Goal: Task Accomplishment & Management: Manage account settings

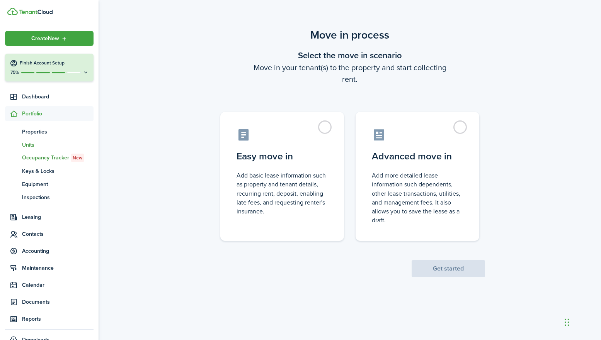
click at [26, 144] on span "Units" at bounding box center [57, 145] width 71 height 8
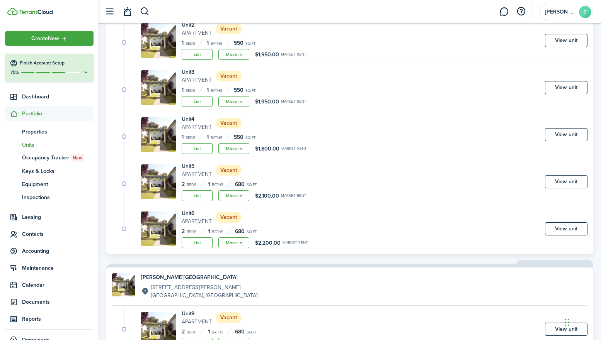
scroll to position [118, 0]
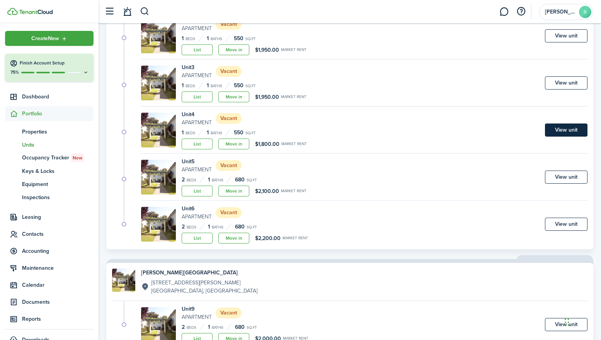
click at [567, 132] on link "View unit" at bounding box center [566, 130] width 42 height 13
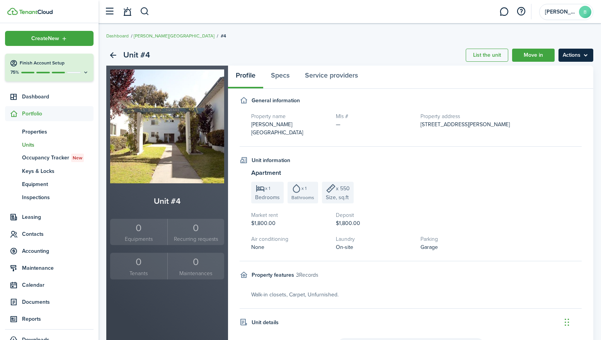
click at [584, 55] on menu-btn "Actions" at bounding box center [575, 55] width 35 height 13
click at [559, 72] on link "Edit unit" at bounding box center [559, 72] width 68 height 13
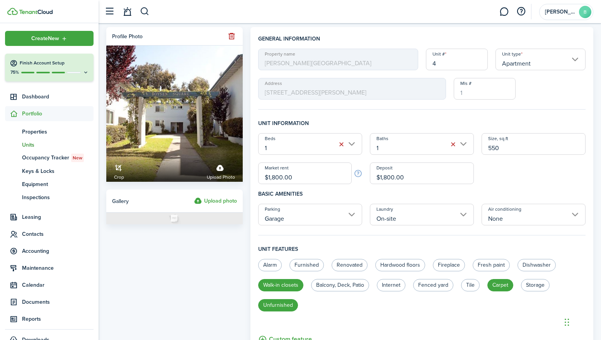
click at [313, 175] on input "$1,800.00" at bounding box center [304, 174] width 93 height 22
type input "$1,950.00"
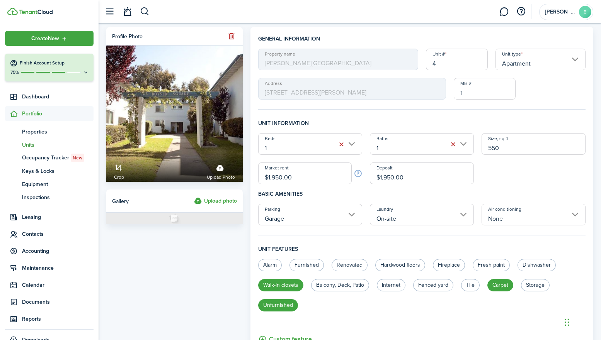
click at [508, 189] on h4 "Basic amenities" at bounding box center [421, 194] width 327 height 20
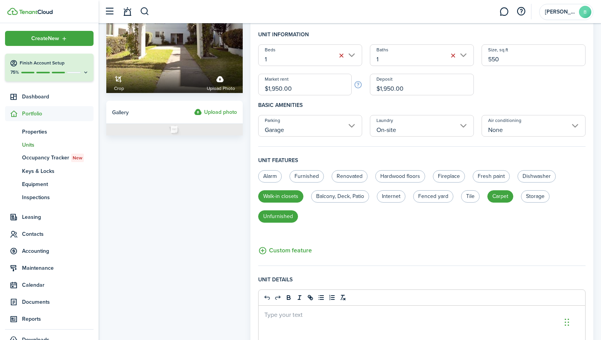
scroll to position [123, 0]
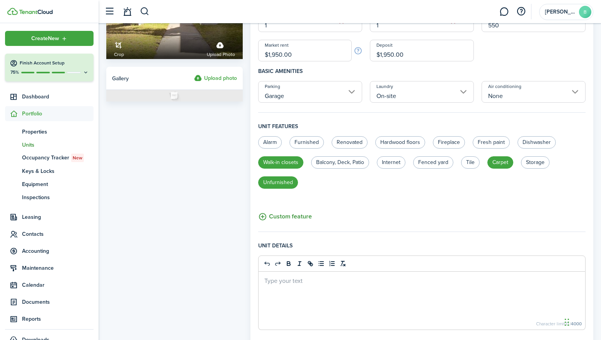
click at [288, 217] on button "Custom feature" at bounding box center [285, 217] width 54 height 10
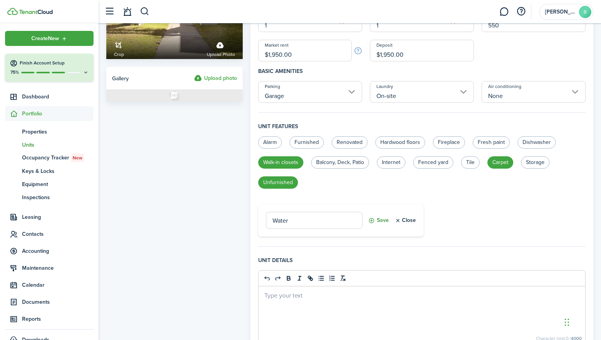
click at [378, 221] on button "Save" at bounding box center [378, 220] width 20 height 17
click at [280, 231] on button "Custom feature" at bounding box center [285, 233] width 54 height 10
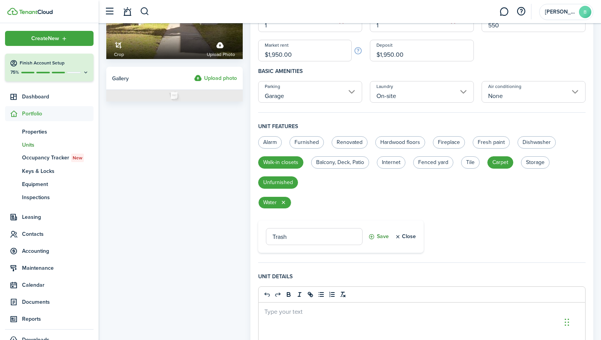
type input "Trash"
click at [380, 237] on button "Save" at bounding box center [378, 236] width 20 height 17
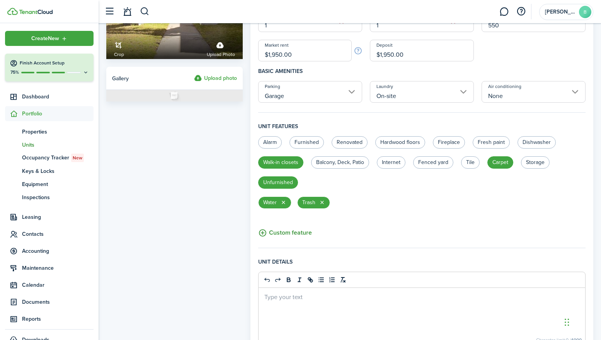
click at [277, 233] on button "Custom feature" at bounding box center [285, 233] width 54 height 10
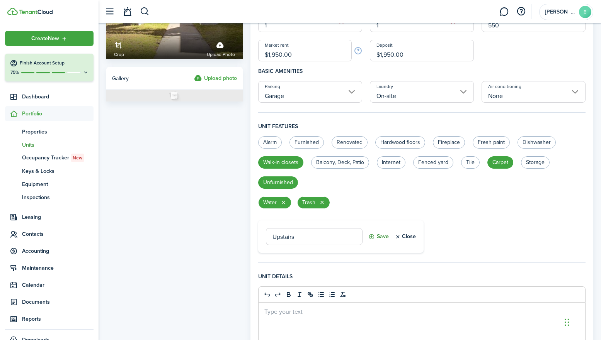
type input "Upstairs"
click at [378, 236] on button "Save" at bounding box center [378, 236] width 20 height 17
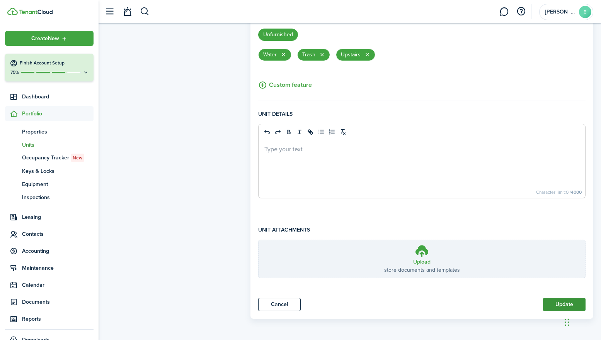
click at [556, 308] on button "Update" at bounding box center [564, 304] width 42 height 13
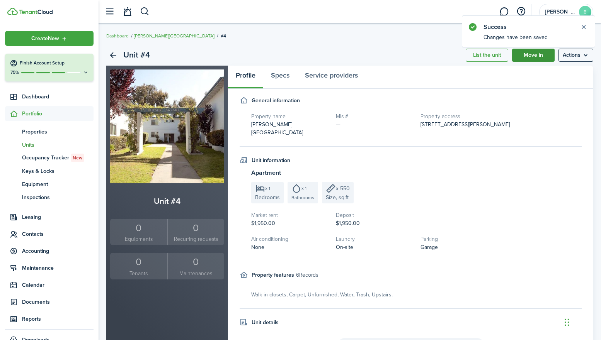
click at [536, 57] on link "Move in" at bounding box center [533, 55] width 42 height 13
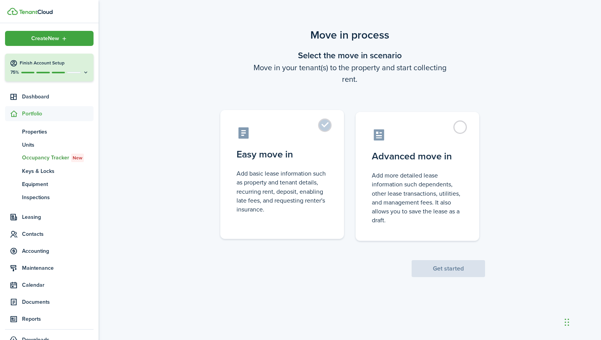
click at [324, 127] on label "Easy move in Add basic lease information such as property and tenant details, r…" at bounding box center [282, 174] width 124 height 129
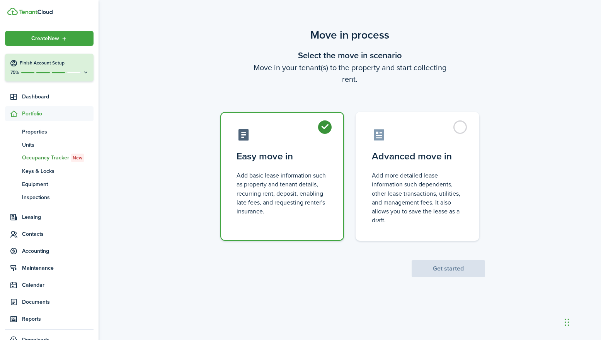
radio input "true"
click at [433, 265] on button "Get started" at bounding box center [447, 268] width 73 height 17
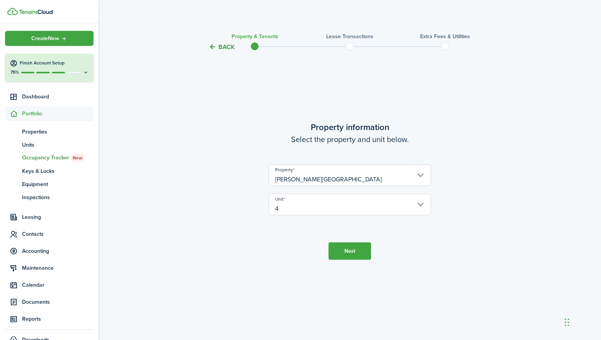
click at [359, 249] on button "Next" at bounding box center [349, 251] width 42 height 17
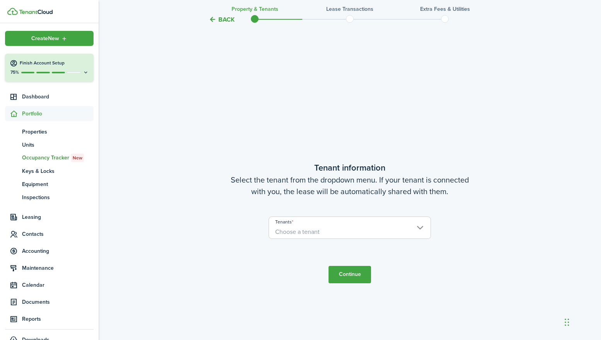
scroll to position [288, 0]
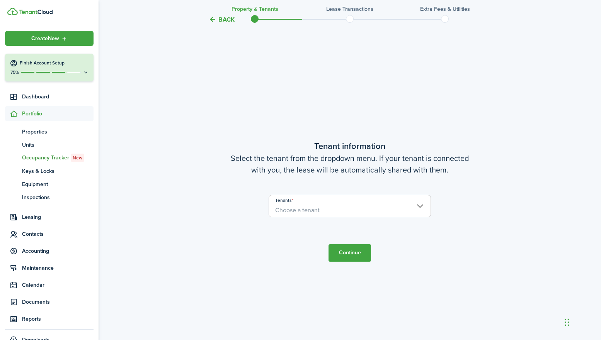
click at [423, 206] on span "Choose a tenant" at bounding box center [349, 210] width 161 height 13
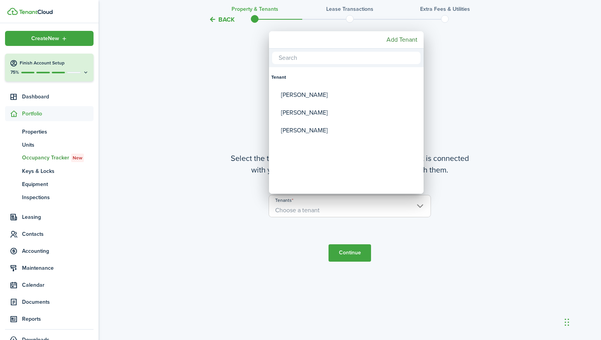
click at [504, 74] on div at bounding box center [300, 170] width 724 height 464
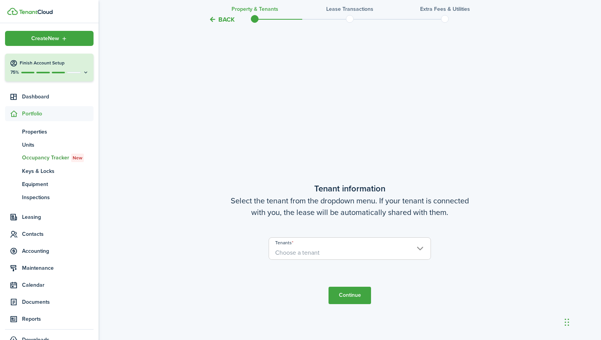
scroll to position [203, 0]
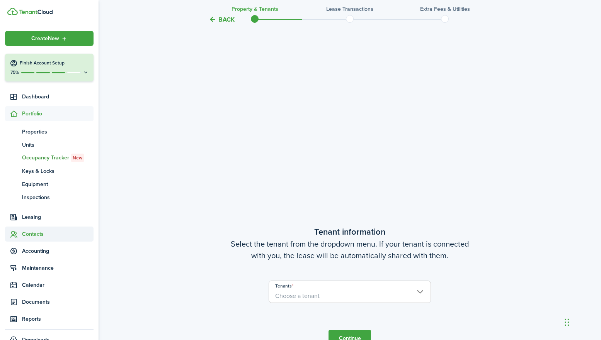
click at [32, 238] on span "Contacts" at bounding box center [57, 234] width 71 height 8
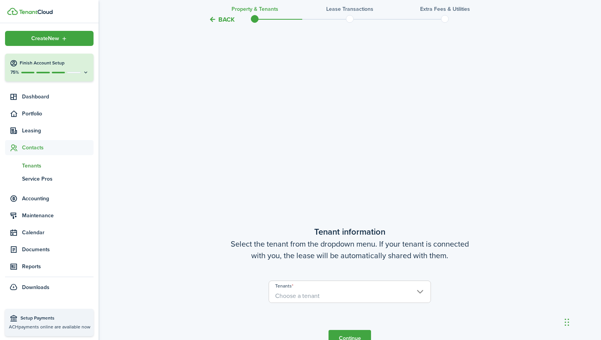
click at [37, 167] on span "Tenants" at bounding box center [57, 166] width 71 height 8
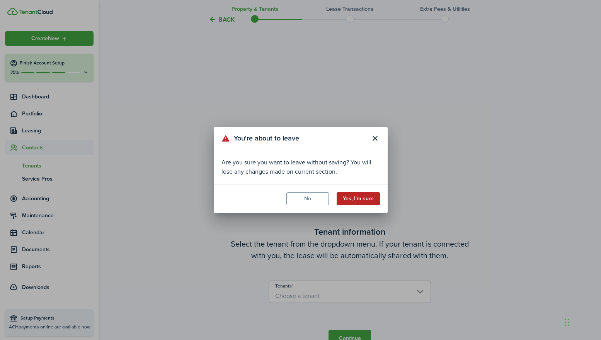
click at [363, 198] on button "Yes, I'm sure" at bounding box center [357, 198] width 43 height 13
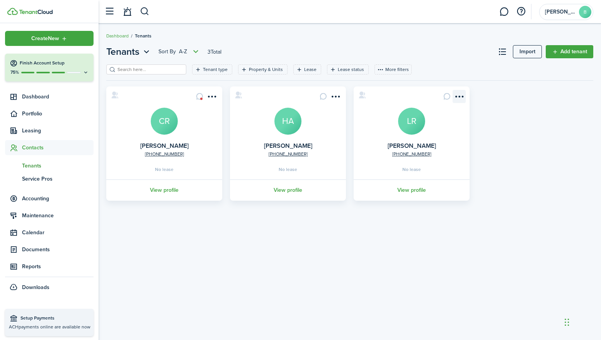
click at [462, 97] on menu-btn-icon "Open menu" at bounding box center [458, 96] width 13 height 13
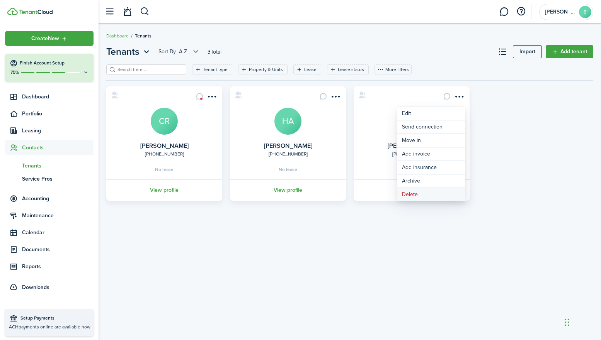
click at [411, 195] on button "Delete" at bounding box center [431, 194] width 68 height 13
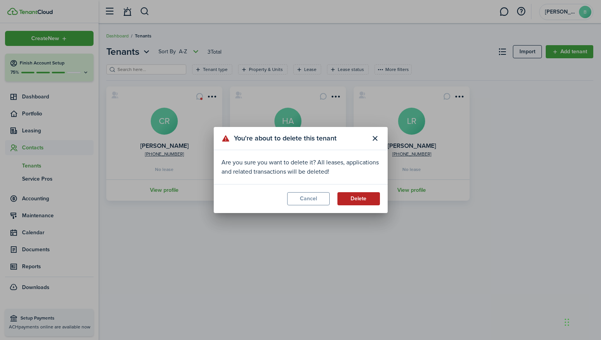
click at [360, 199] on button "Delete" at bounding box center [358, 198] width 42 height 13
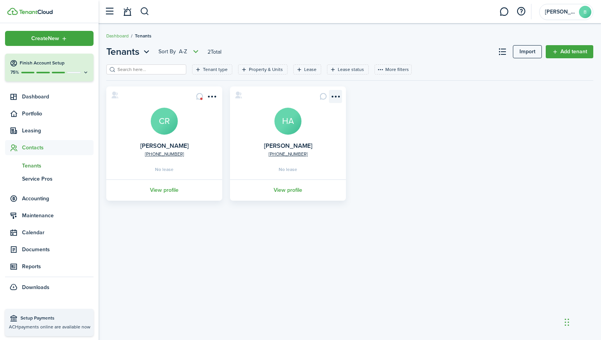
click at [336, 95] on menu-btn-icon "Open menu" at bounding box center [335, 96] width 13 height 13
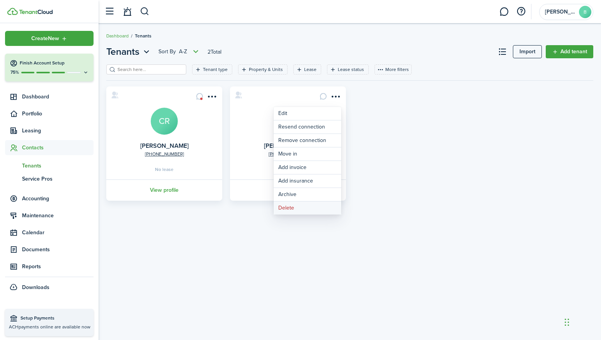
click at [291, 204] on button "Delete" at bounding box center [307, 208] width 68 height 13
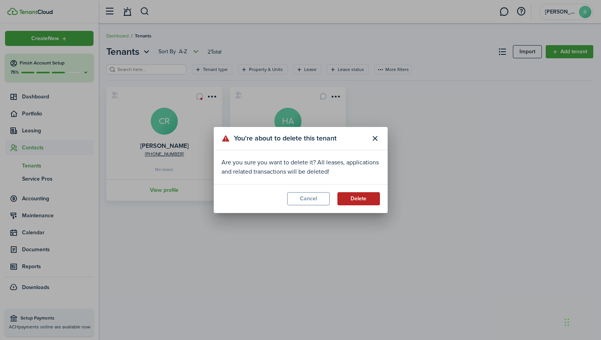
click at [360, 200] on button "Delete" at bounding box center [358, 198] width 42 height 13
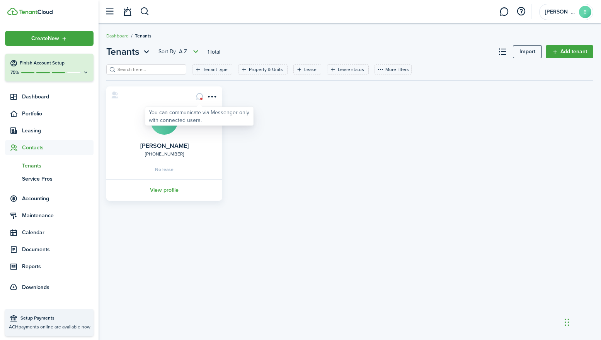
click at [201, 97] on card-message at bounding box center [199, 96] width 13 height 13
click at [199, 97] on card-message at bounding box center [199, 96] width 13 height 13
click at [173, 190] on link "View profile" at bounding box center [164, 190] width 118 height 21
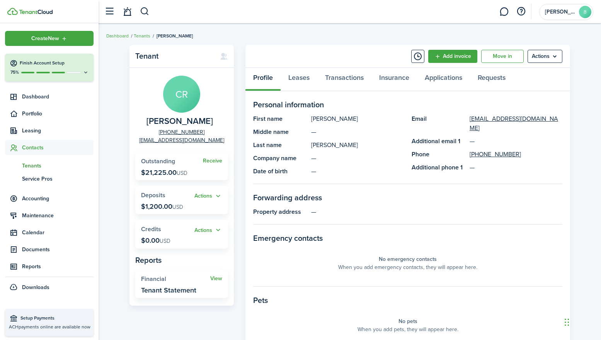
click at [174, 166] on widget-stats "Receive Outstanding $21,225.00 USD" at bounding box center [181, 166] width 93 height 28
click at [215, 161] on link "Receive" at bounding box center [212, 161] width 19 height 6
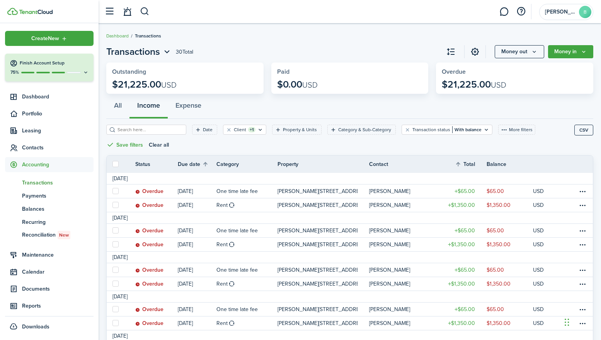
click at [116, 166] on label at bounding box center [115, 164] width 6 height 6
click at [112, 165] on input "checkbox" at bounding box center [112, 164] width 0 height 0
checkbox input "true"
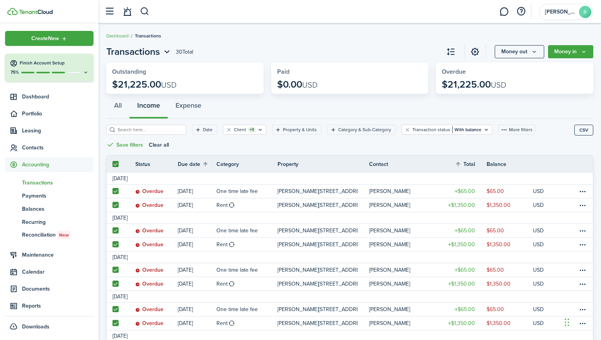
checkbox input "true"
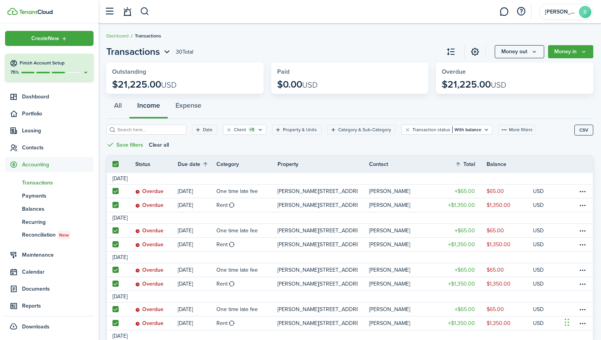
checkbox input "true"
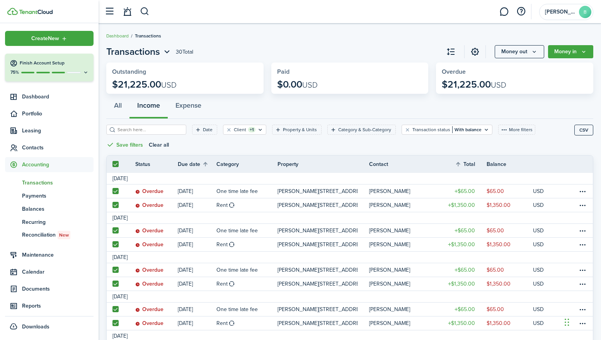
checkbox input "true"
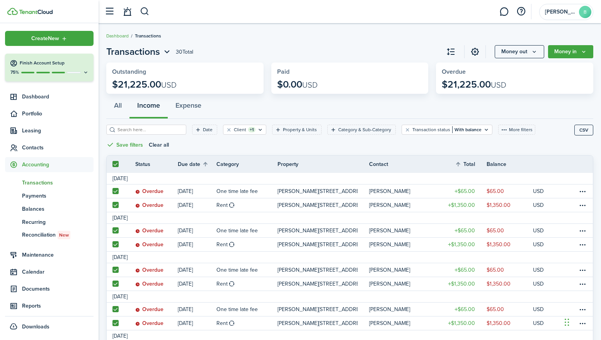
checkbox input "true"
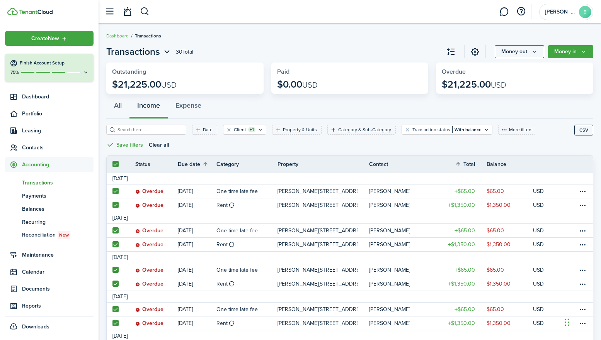
checkbox input "true"
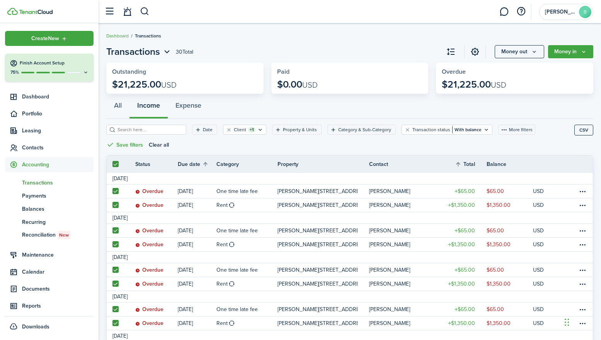
checkbox input "true"
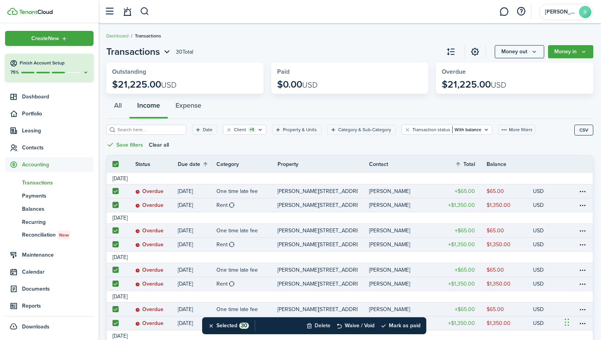
click at [319, 327] on button "Delete" at bounding box center [318, 325] width 24 height 17
click at [402, 326] on button "Confirm" at bounding box center [399, 326] width 31 height 11
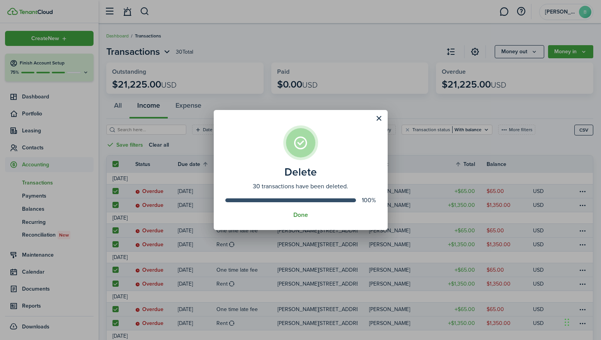
click at [305, 214] on button "Done" at bounding box center [300, 215] width 15 height 7
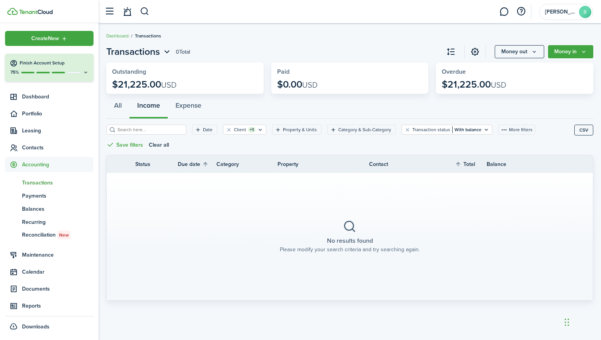
click at [38, 164] on span "Accounting" at bounding box center [57, 165] width 71 height 8
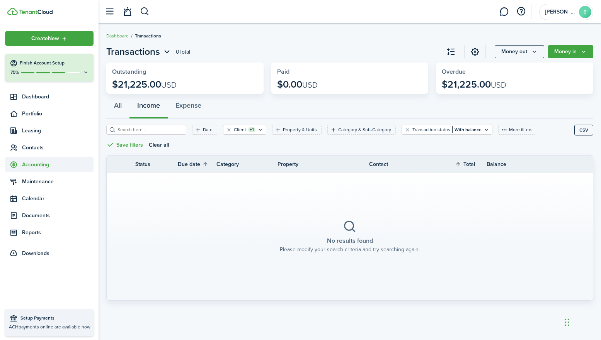
click at [38, 164] on span "Accounting" at bounding box center [57, 165] width 71 height 8
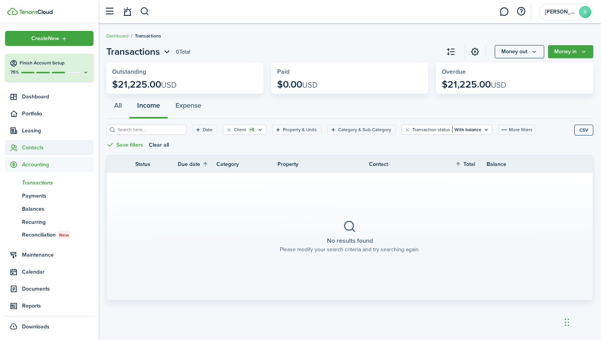
click at [36, 146] on span "Contacts" at bounding box center [57, 148] width 71 height 8
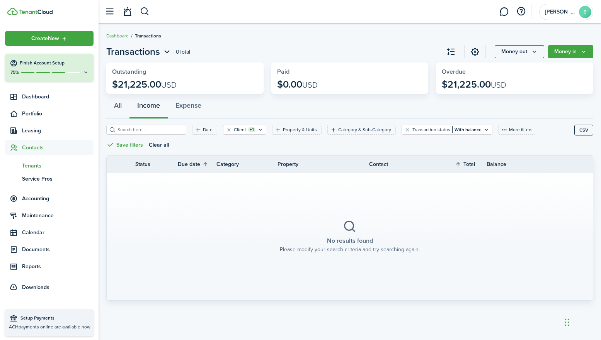
click at [34, 167] on span "Tenants" at bounding box center [57, 166] width 71 height 8
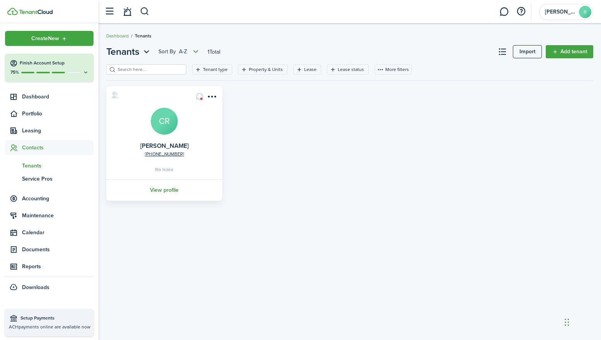
click at [169, 190] on link "View profile" at bounding box center [164, 190] width 118 height 21
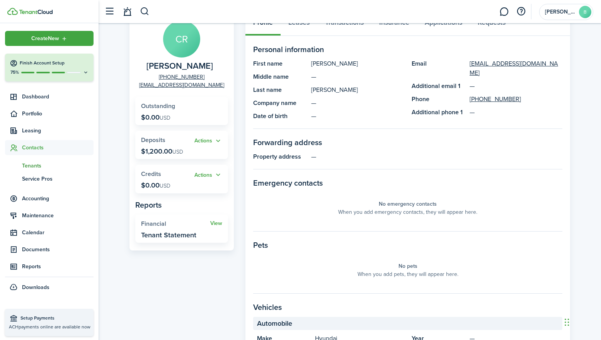
scroll to position [56, 0]
click at [212, 140] on button "Actions" at bounding box center [208, 140] width 28 height 9
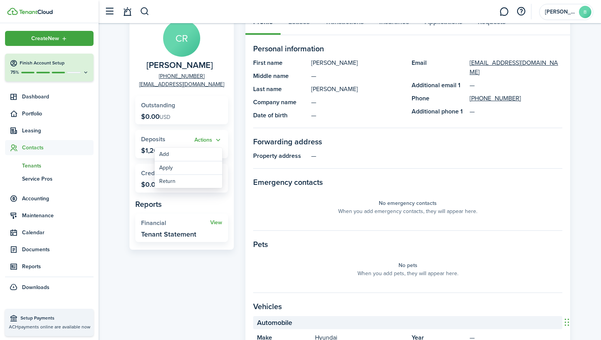
click at [143, 150] on p "$1,200.00 USD" at bounding box center [162, 151] width 42 height 8
click at [208, 142] on button "Actions" at bounding box center [208, 140] width 28 height 9
click at [185, 168] on link "Apply" at bounding box center [188, 168] width 68 height 14
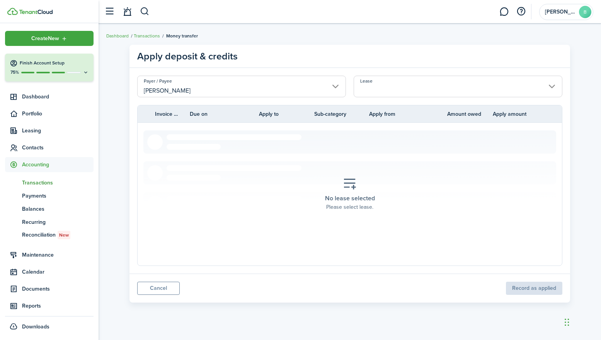
click at [442, 90] on input "Lease" at bounding box center [457, 87] width 209 height 22
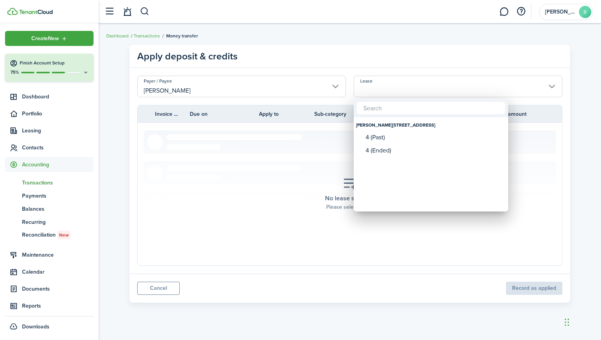
click at [588, 64] on div at bounding box center [300, 170] width 724 height 464
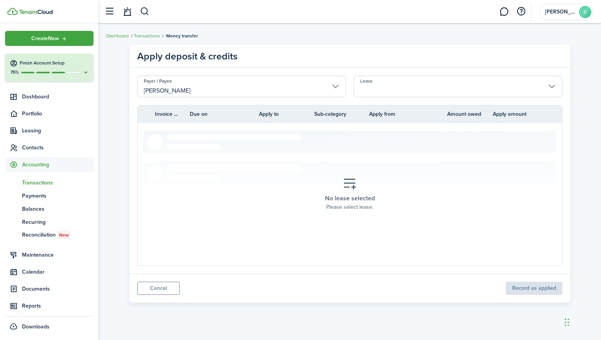
click at [339, 89] on input "[PERSON_NAME]" at bounding box center [241, 87] width 209 height 22
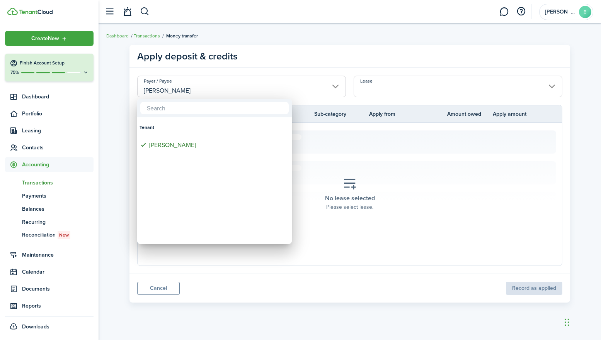
click at [568, 44] on div at bounding box center [300, 170] width 724 height 464
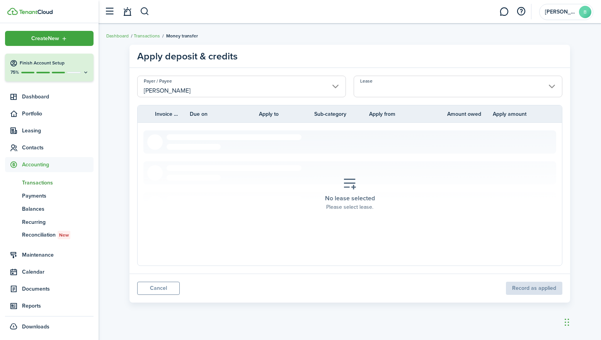
click at [42, 184] on span "Transactions" at bounding box center [57, 183] width 71 height 8
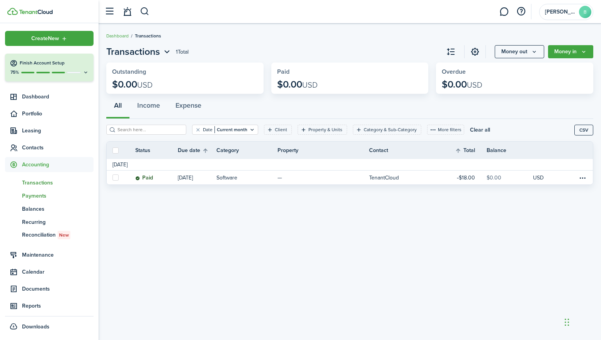
click at [40, 195] on span "Payments" at bounding box center [57, 196] width 71 height 8
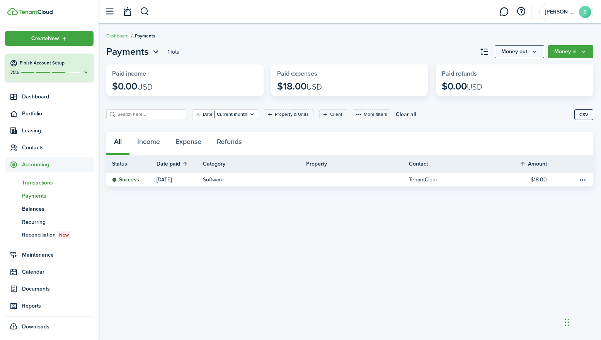
click at [42, 183] on span "Transactions" at bounding box center [57, 183] width 71 height 8
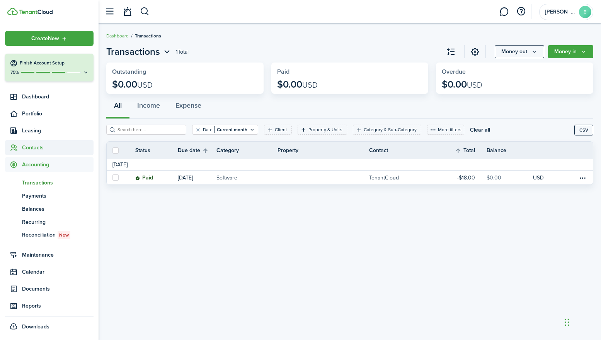
click at [32, 142] on span "Contacts" at bounding box center [49, 147] width 88 height 15
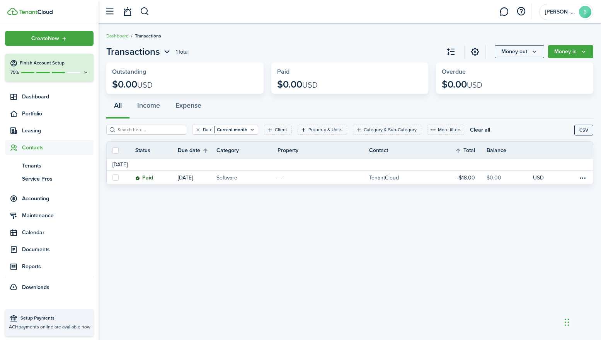
click at [402, 49] on page-view-header "Transactions 1 Total Money out Money in" at bounding box center [349, 52] width 487 height 14
click at [17, 114] on icon at bounding box center [14, 114] width 8 height 8
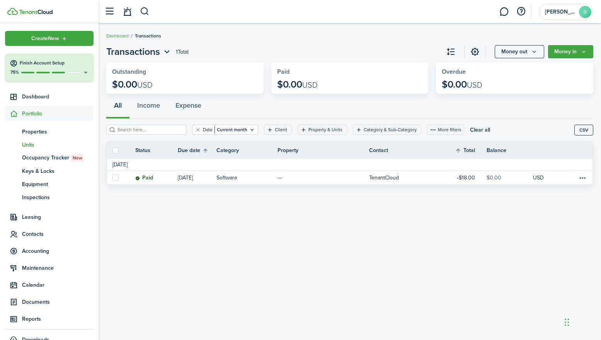
click at [30, 144] on span "Units" at bounding box center [57, 145] width 71 height 8
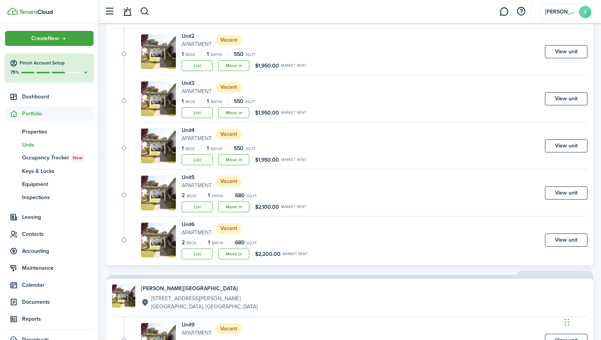
scroll to position [103, 0]
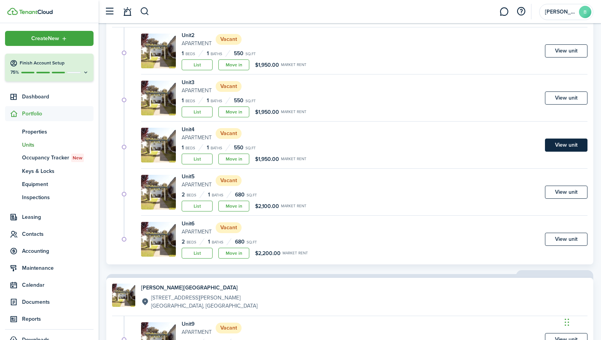
click at [570, 147] on link "View unit" at bounding box center [566, 145] width 42 height 13
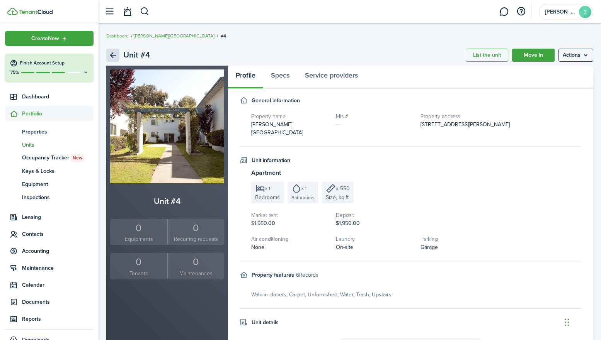
click at [114, 56] on link "Back" at bounding box center [112, 55] width 13 height 13
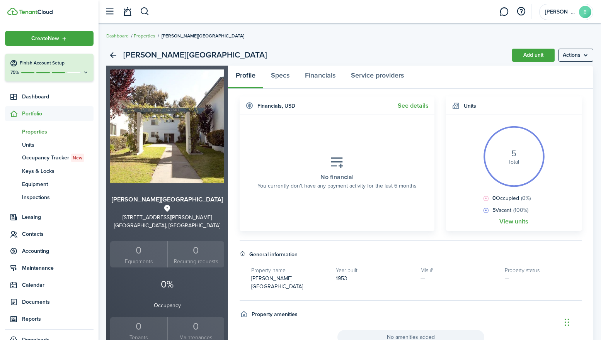
click at [140, 36] on link "Properties" at bounding box center [145, 35] width 22 height 7
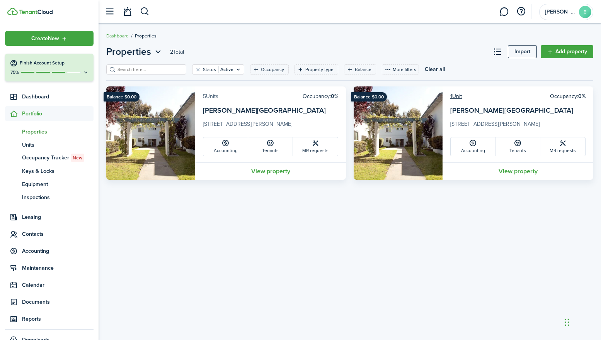
click at [212, 97] on link "5 Units" at bounding box center [210, 96] width 15 height 8
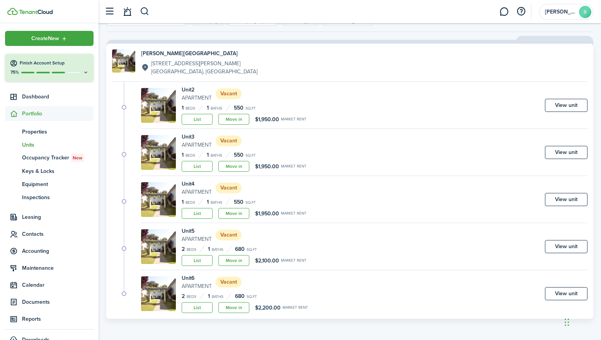
scroll to position [49, 0]
click at [563, 246] on link "View unit" at bounding box center [566, 246] width 42 height 13
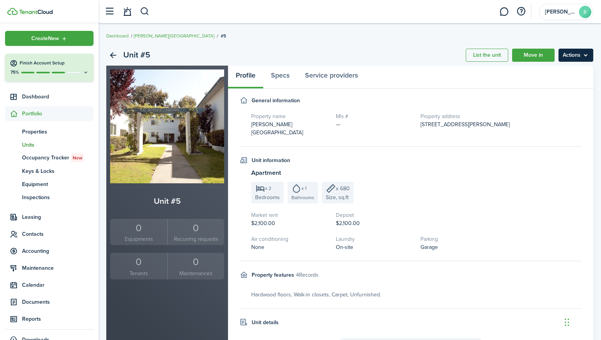
click at [584, 58] on menu-btn "Actions" at bounding box center [575, 55] width 35 height 13
click at [550, 72] on link "Edit unit" at bounding box center [559, 72] width 68 height 13
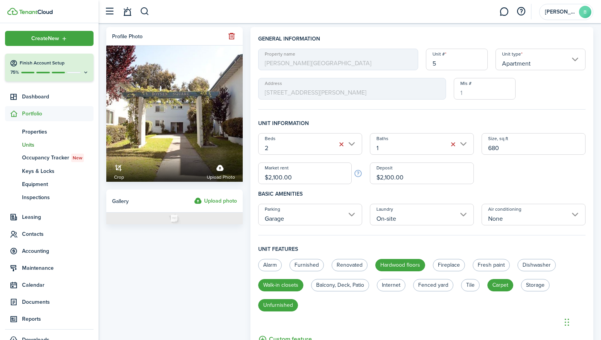
click at [275, 177] on input "$2,100.00" at bounding box center [304, 174] width 93 height 22
type input "$2,200.00"
click at [386, 178] on input "$2,100.00" at bounding box center [422, 174] width 104 height 22
click at [523, 182] on div "Beds 2 Baths 1 Size, sq.ft 680 Market rent $2,200.00 Deposit $2,100.00" at bounding box center [421, 158] width 335 height 51
click at [385, 178] on input "$2,100.00" at bounding box center [422, 174] width 104 height 22
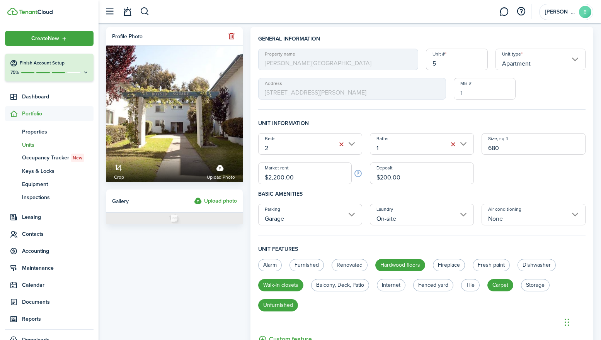
type input "$2,200.00"
click at [524, 175] on div "Beds 2 Baths 1 Size, sq.ft 680 Market rent $2,200.00 Deposit $2,200.00" at bounding box center [421, 158] width 335 height 51
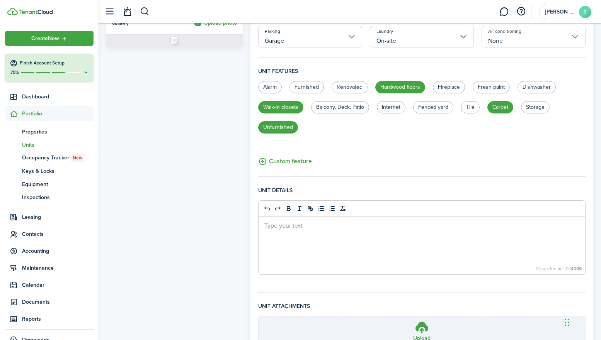
scroll to position [171, 0]
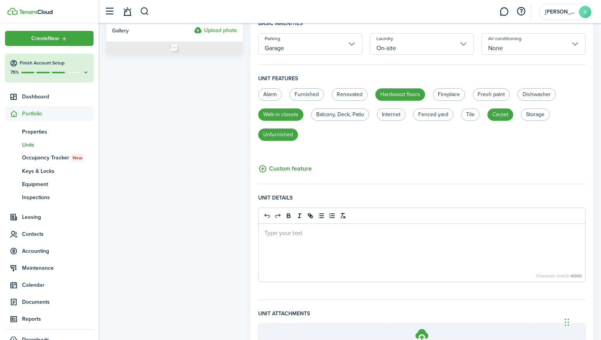
click at [279, 169] on button "Custom feature" at bounding box center [285, 169] width 54 height 10
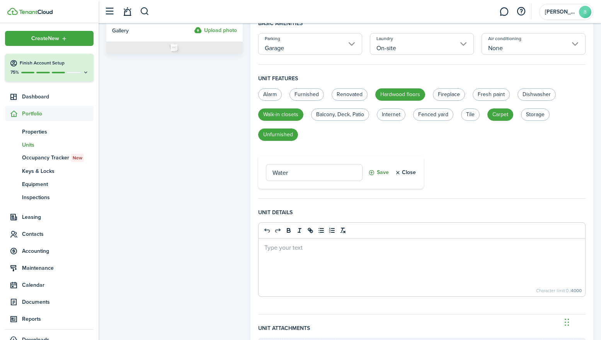
type input "Water"
click at [381, 172] on button "Save" at bounding box center [378, 172] width 20 height 17
click at [280, 185] on button "Custom feature" at bounding box center [285, 185] width 54 height 10
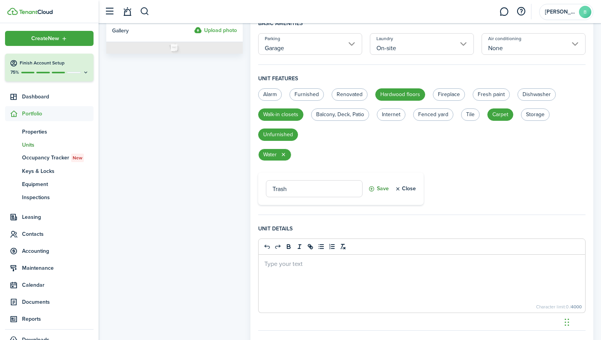
type input "Trash"
click at [377, 189] on button "Save" at bounding box center [378, 188] width 20 height 17
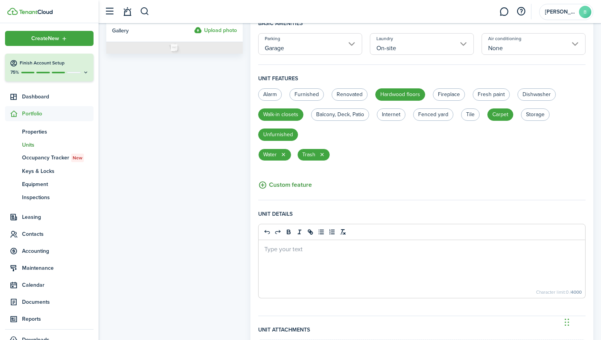
click at [297, 186] on button "Custom feature" at bounding box center [285, 185] width 54 height 10
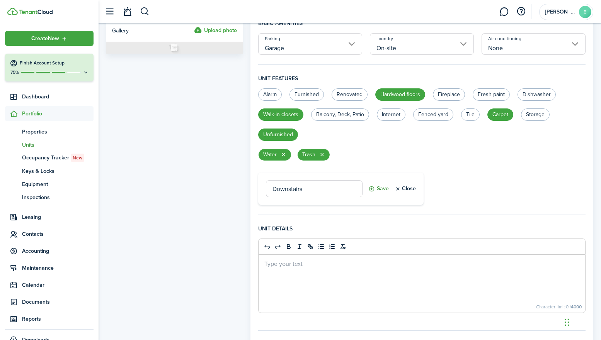
type input "Downstairs"
click at [381, 190] on button "Save" at bounding box center [378, 188] width 20 height 17
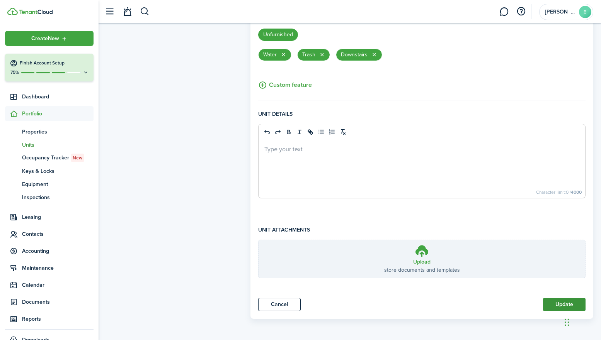
scroll to position [271, 0]
click at [559, 303] on button "Update" at bounding box center [564, 304] width 42 height 13
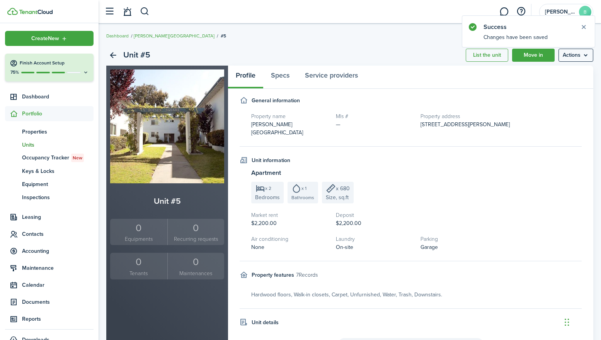
click at [30, 144] on span "Units" at bounding box center [57, 145] width 71 height 8
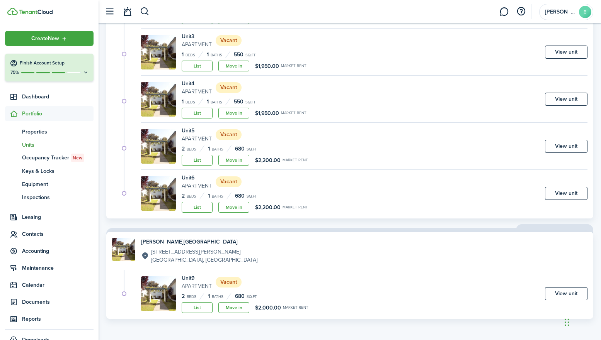
scroll to position [149, 0]
click at [569, 195] on link "View unit" at bounding box center [566, 193] width 42 height 13
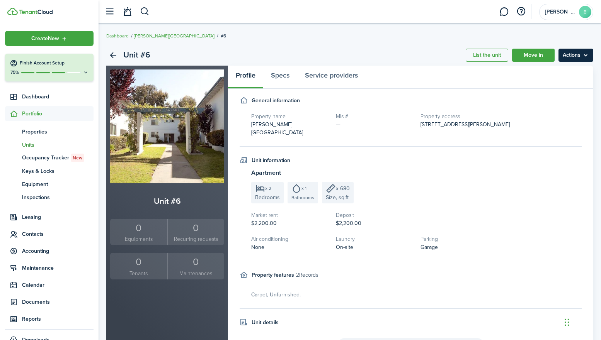
click at [580, 56] on menu-btn "Actions" at bounding box center [575, 55] width 35 height 13
click at [546, 74] on link "Edit unit" at bounding box center [559, 72] width 68 height 13
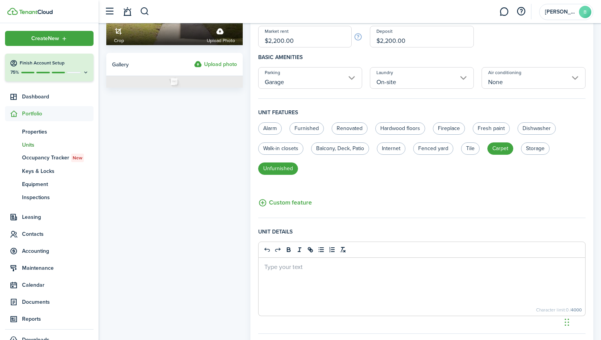
scroll to position [134, 0]
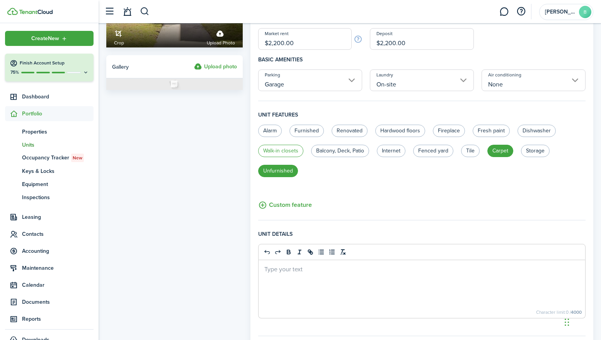
click at [282, 150] on label "Walk-in closets" at bounding box center [280, 151] width 45 height 12
radio input "true"
click at [288, 204] on button "Custom feature" at bounding box center [285, 205] width 54 height 10
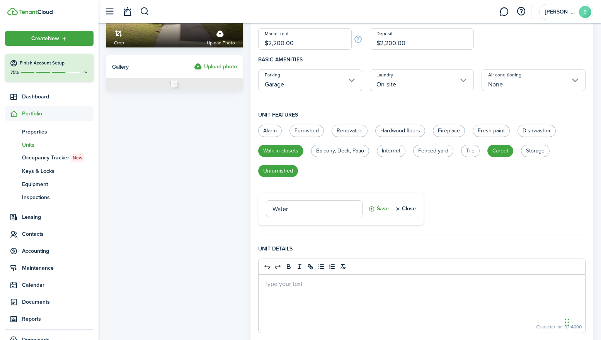
type input "Water"
click at [379, 209] on button "Save" at bounding box center [378, 208] width 20 height 17
click at [300, 222] on button "Custom feature" at bounding box center [285, 222] width 54 height 10
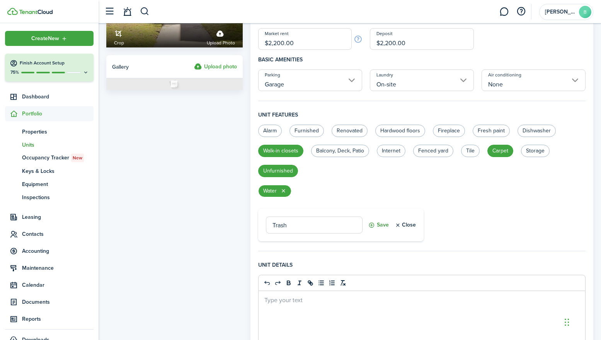
type input "Trash"
click at [378, 226] on button "Save" at bounding box center [378, 225] width 20 height 17
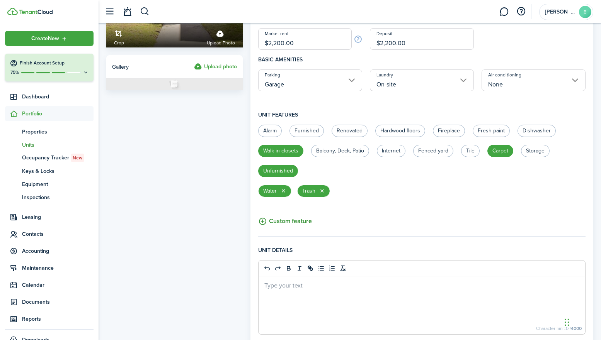
click at [294, 222] on button "Custom feature" at bounding box center [285, 222] width 54 height 10
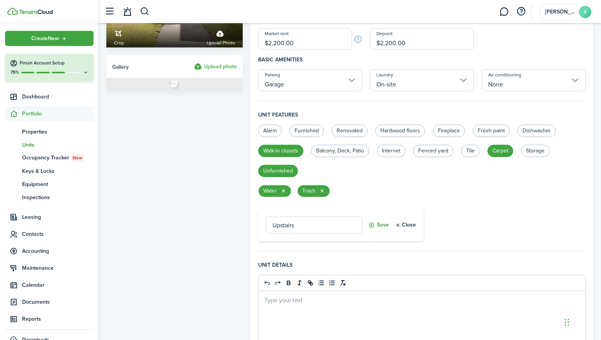
type input "Upstairs"
click at [382, 227] on button "Save" at bounding box center [378, 225] width 20 height 17
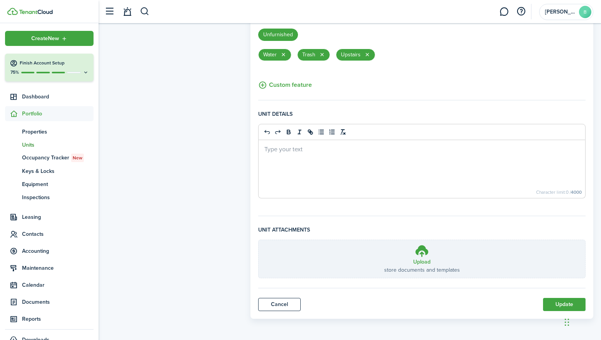
scroll to position [271, 0]
click at [556, 305] on button "Update" at bounding box center [564, 304] width 42 height 13
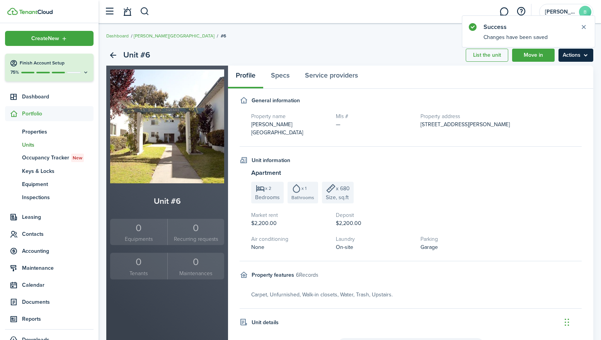
click at [585, 56] on menu-btn "Actions" at bounding box center [575, 55] width 35 height 13
click at [548, 85] on link "Clone unit" at bounding box center [559, 85] width 68 height 13
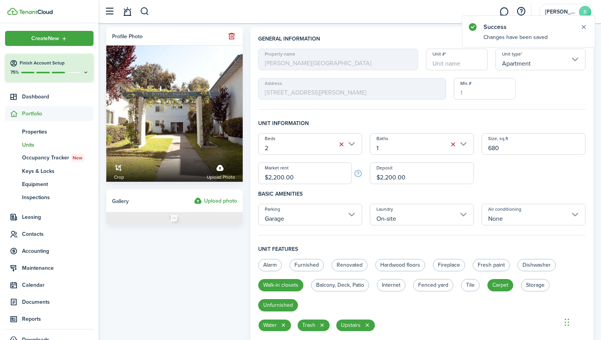
click at [448, 63] on input "Unit #" at bounding box center [457, 60] width 62 height 22
type input "7"
click at [550, 87] on div "Property name [PERSON_NAME][GEOGRAPHIC_DATA] # 7 Unit type Apartment Address [S…" at bounding box center [421, 74] width 335 height 51
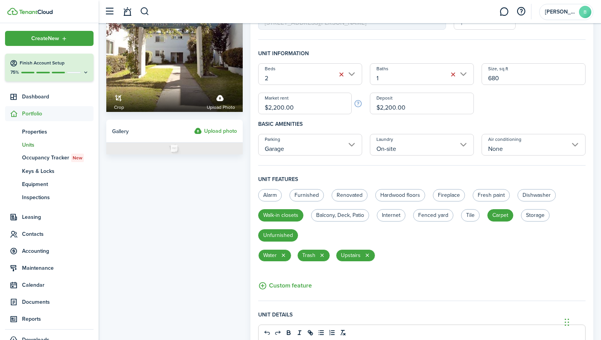
scroll to position [76, 0]
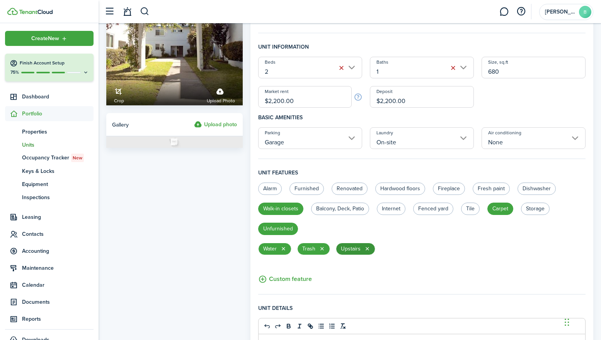
click at [367, 249] on button "button" at bounding box center [367, 249] width 6 height 6
click at [283, 279] on button "Custom feature" at bounding box center [285, 280] width 54 height 10
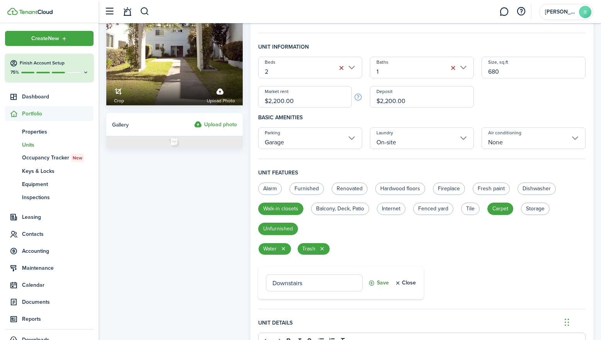
type input "Downstairs"
click at [380, 283] on button "Save" at bounding box center [378, 283] width 20 height 17
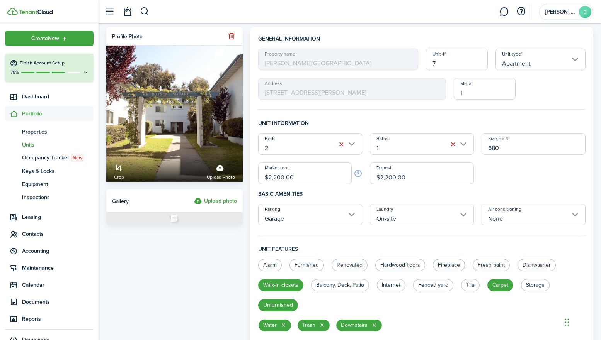
scroll to position [0, 0]
click at [406, 265] on label "Hardwood floors" at bounding box center [400, 265] width 50 height 12
radio input "true"
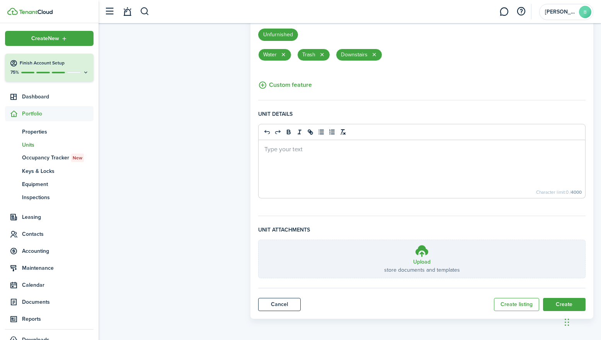
scroll to position [271, 0]
click at [555, 304] on button "Create" at bounding box center [564, 304] width 42 height 13
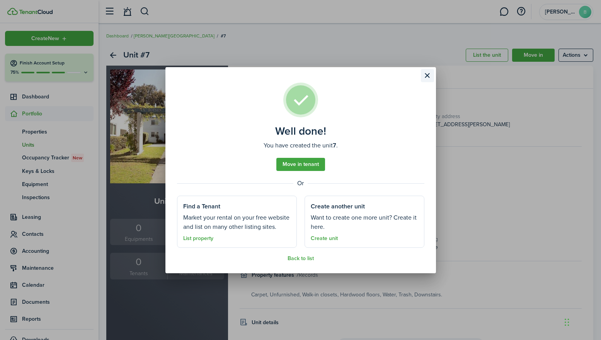
click at [428, 73] on button "Close modal" at bounding box center [427, 75] width 13 height 13
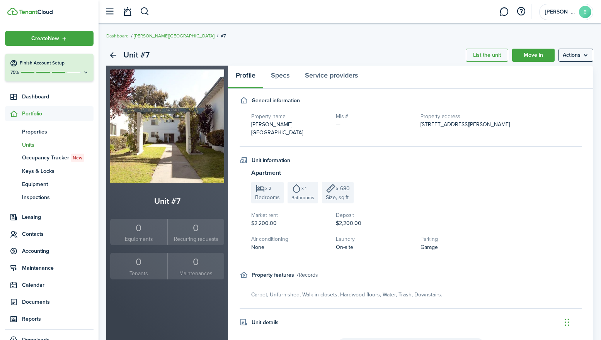
click at [24, 146] on span "Units" at bounding box center [57, 145] width 71 height 8
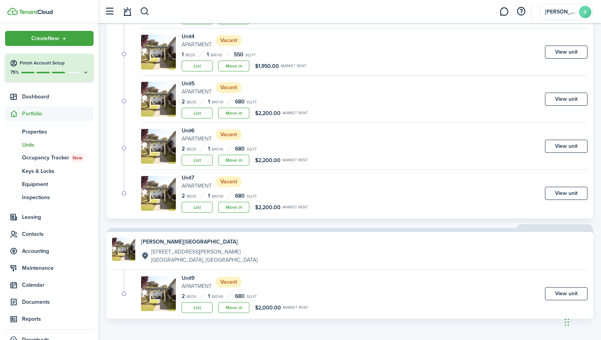
scroll to position [196, 0]
click at [566, 196] on link "View unit" at bounding box center [566, 193] width 42 height 13
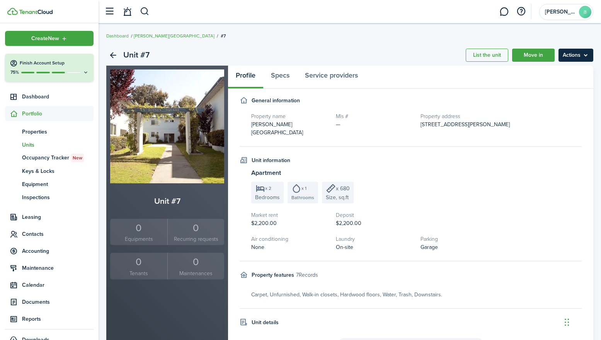
click at [587, 55] on menu-btn "Actions" at bounding box center [575, 55] width 35 height 13
click at [547, 85] on link "Clone unit" at bounding box center [559, 85] width 68 height 13
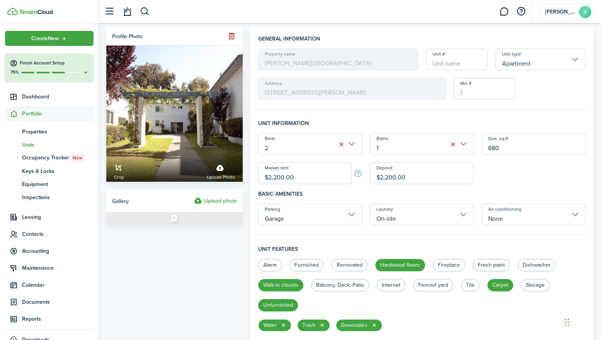
click at [453, 62] on input "Unit #" at bounding box center [457, 60] width 62 height 22
type input "8"
click at [550, 89] on div "Property name [PERSON_NAME][GEOGRAPHIC_DATA] Unit type Apartment Address [STREE…" at bounding box center [421, 74] width 335 height 51
click at [297, 177] on input "$2,200.00" at bounding box center [304, 174] width 93 height 22
type input "$2,225.00"
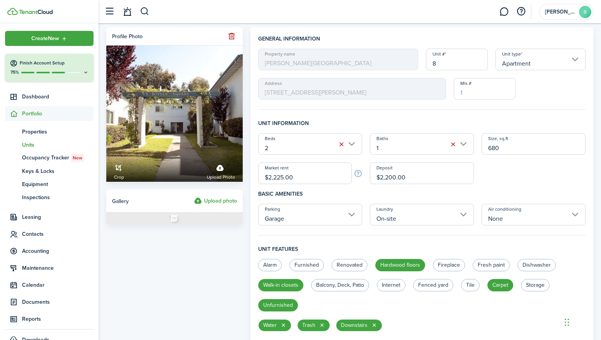
click at [417, 180] on input "$2,200.00" at bounding box center [422, 174] width 104 height 22
type input "$2,225.00"
click at [497, 182] on div "Beds 2 Baths 1 Size, sq.ft 680 Market rent $2,225.00 Deposit $2,225.00" at bounding box center [421, 158] width 335 height 51
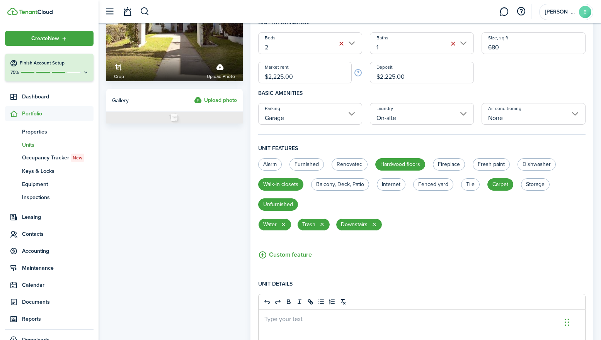
scroll to position [104, 0]
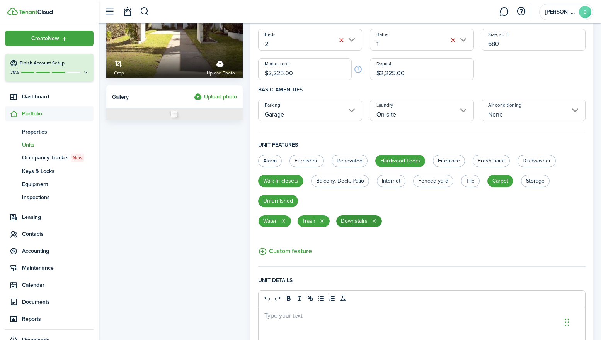
click at [375, 221] on button "button" at bounding box center [374, 221] width 6 height 6
click at [288, 253] on button "Custom feature" at bounding box center [285, 252] width 54 height 10
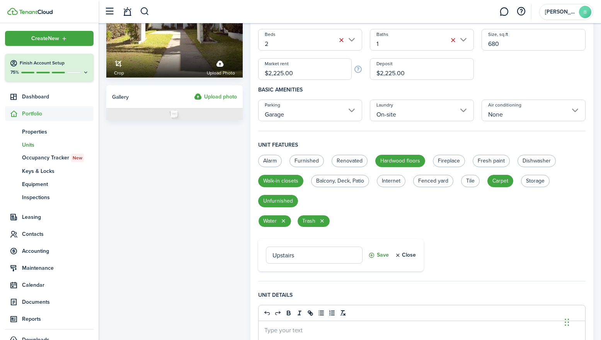
type input "Upstairs"
click at [379, 257] on button "Save" at bounding box center [378, 255] width 20 height 17
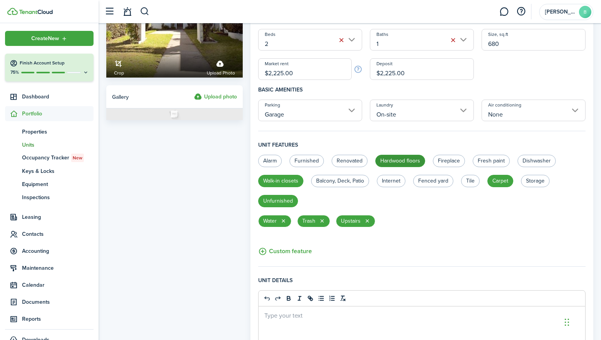
click at [397, 163] on label "Hardwood floors" at bounding box center [400, 161] width 50 height 12
radio input "false"
click at [361, 161] on label "Renovated" at bounding box center [349, 161] width 36 height 12
radio input "true"
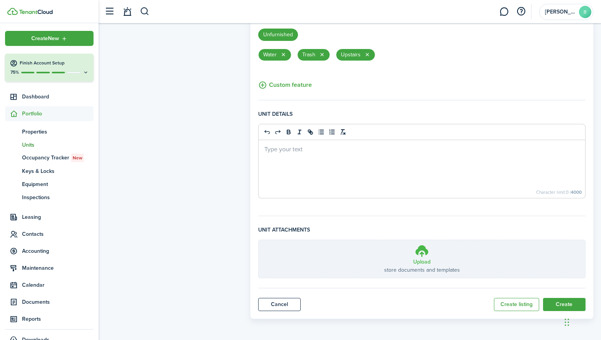
scroll to position [271, 0]
click at [553, 303] on button "Create" at bounding box center [564, 304] width 42 height 13
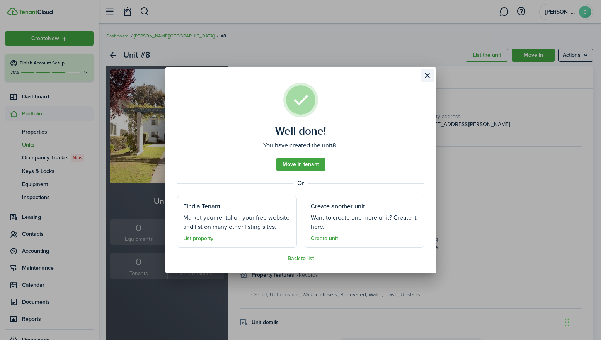
click at [424, 78] on button "Close modal" at bounding box center [427, 75] width 13 height 13
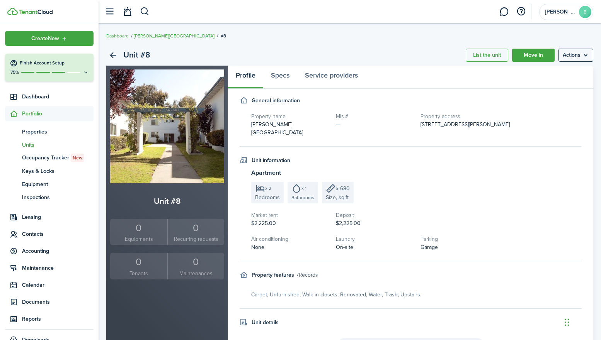
click at [26, 144] on span "Units" at bounding box center [57, 145] width 71 height 8
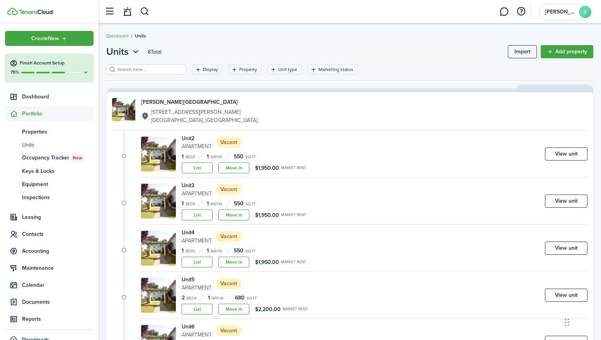
click at [370, 90] on div at bounding box center [349, 95] width 487 height 15
click at [567, 155] on link "View unit" at bounding box center [566, 154] width 42 height 13
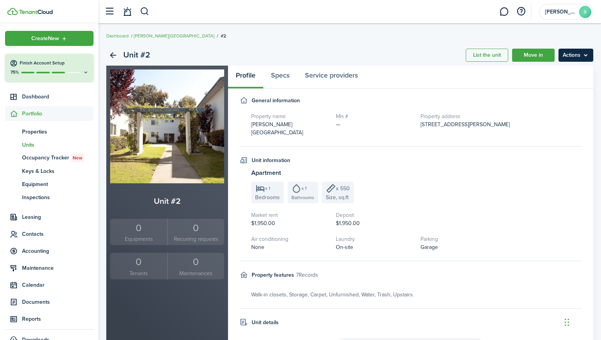
click at [582, 57] on menu-btn "Actions" at bounding box center [575, 55] width 35 height 13
click at [31, 145] on span "Units" at bounding box center [57, 145] width 71 height 8
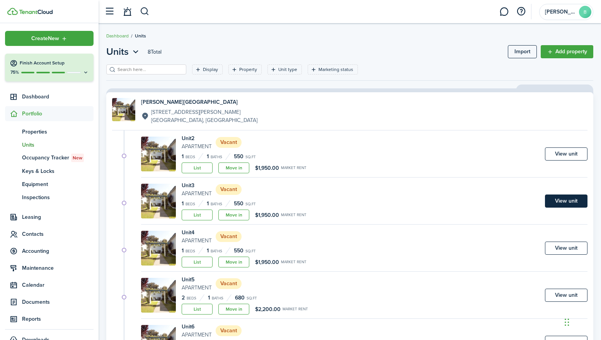
click at [575, 199] on link "View unit" at bounding box center [566, 201] width 42 height 13
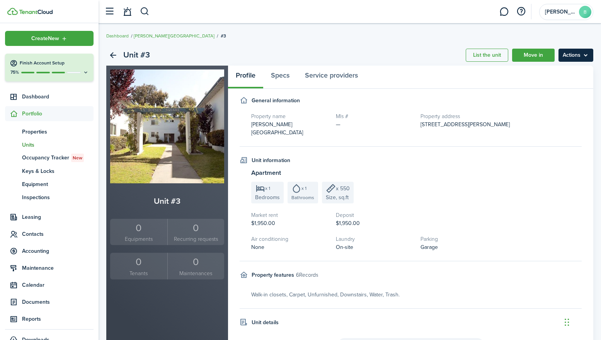
click at [585, 53] on menu-btn "Actions" at bounding box center [575, 55] width 35 height 13
click at [545, 84] on link "Clone unit" at bounding box center [559, 85] width 68 height 13
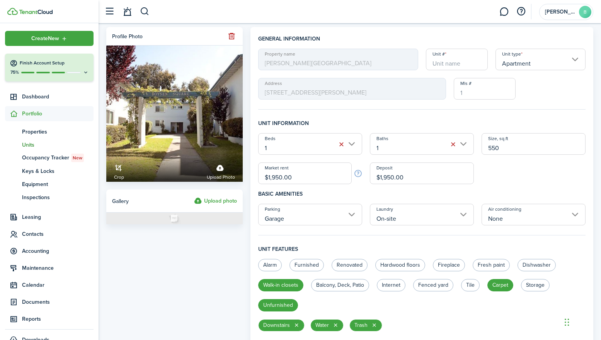
click at [462, 61] on input "Unit #" at bounding box center [457, 60] width 62 height 22
type input "1"
click at [532, 107] on fieldset "General information Property name [PERSON_NAME][GEOGRAPHIC_DATA] # 1 Unit type …" at bounding box center [421, 72] width 327 height 75
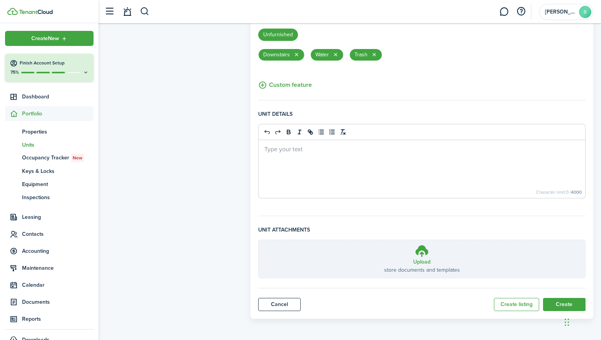
scroll to position [271, 0]
click at [556, 303] on button "Create" at bounding box center [564, 304] width 42 height 13
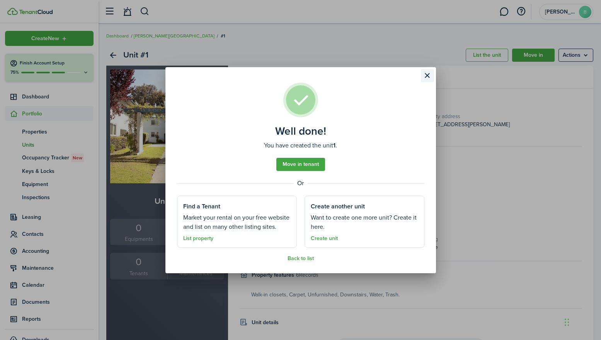
click at [428, 75] on button "Close modal" at bounding box center [427, 75] width 13 height 13
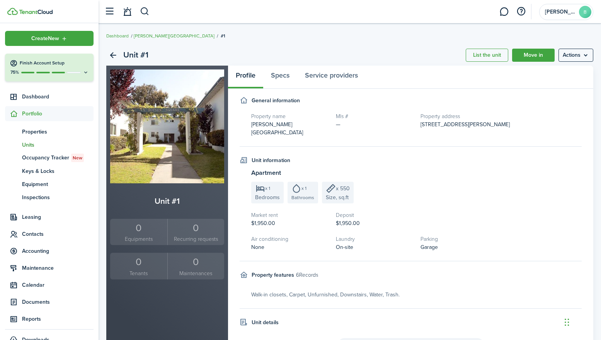
click at [31, 143] on span "Units" at bounding box center [57, 145] width 71 height 8
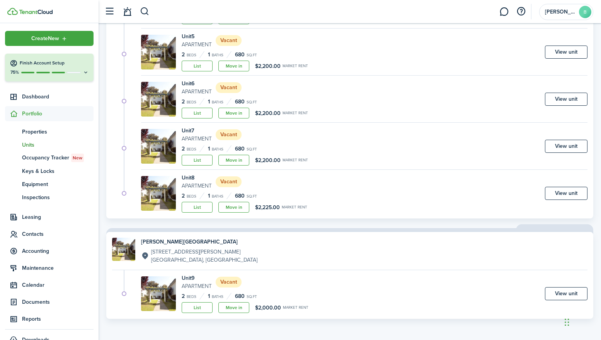
scroll to position [290, 0]
click at [560, 294] on link "View unit" at bounding box center [566, 293] width 42 height 13
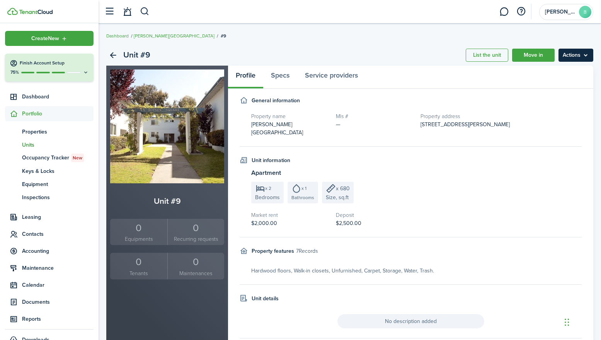
click at [586, 56] on menu-btn "Actions" at bounding box center [575, 55] width 35 height 13
click at [544, 72] on link "Edit unit" at bounding box center [559, 72] width 68 height 13
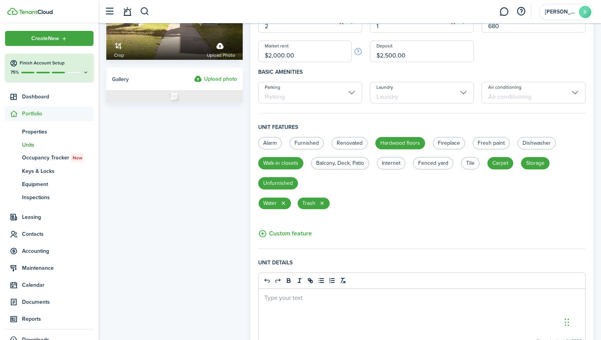
scroll to position [123, 0]
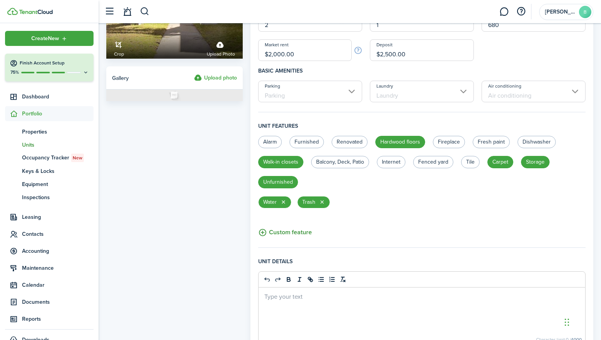
click at [287, 234] on button "Custom feature" at bounding box center [285, 233] width 54 height 10
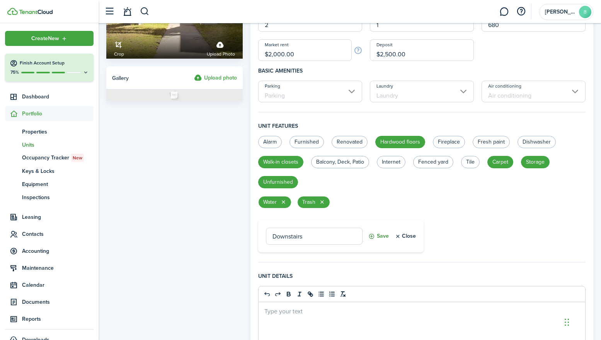
type input "Downstairs"
click at [378, 236] on button "Save" at bounding box center [378, 236] width 20 height 17
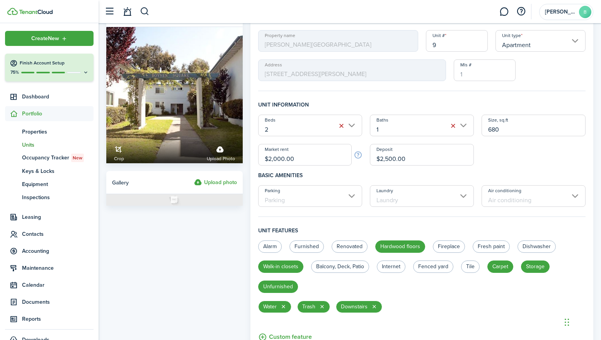
scroll to position [18, 0]
click at [277, 161] on input "$2,000.00" at bounding box center [304, 155] width 93 height 22
type input "$2,200.00"
click at [389, 160] on input "$2,500.00" at bounding box center [422, 155] width 104 height 22
type input "$2,200.00"
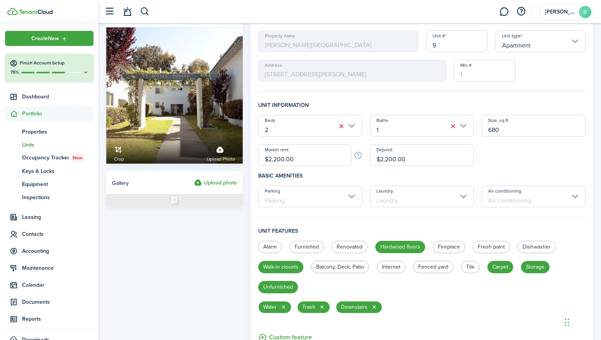
click at [523, 161] on div "Beds 2 Baths 1 Size, sq.ft 680 Market rent $2,200.00 Deposit $2,200.00" at bounding box center [421, 140] width 335 height 51
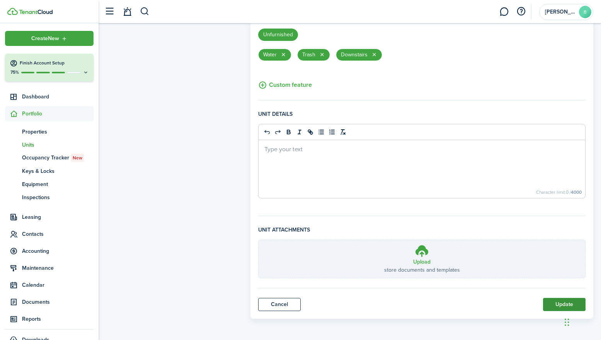
scroll to position [271, 0]
click at [558, 305] on button "Update" at bounding box center [564, 304] width 42 height 13
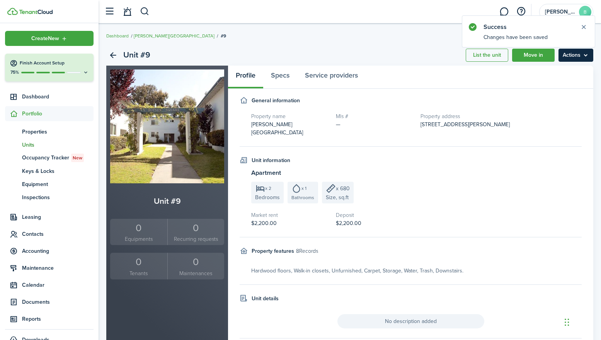
click at [583, 55] on menu-btn "Actions" at bounding box center [575, 55] width 35 height 13
click at [543, 85] on link "Clone unit" at bounding box center [559, 85] width 68 height 13
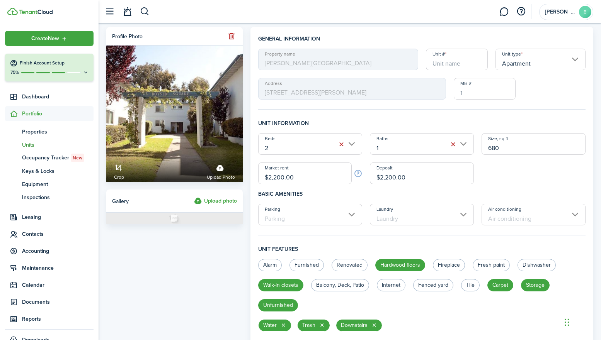
click at [450, 66] on input "Unit #" at bounding box center [457, 60] width 62 height 22
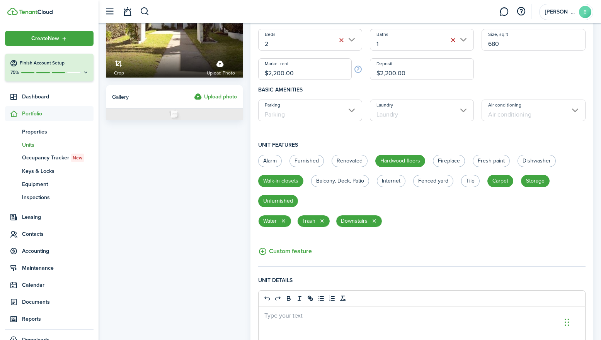
scroll to position [128, 0]
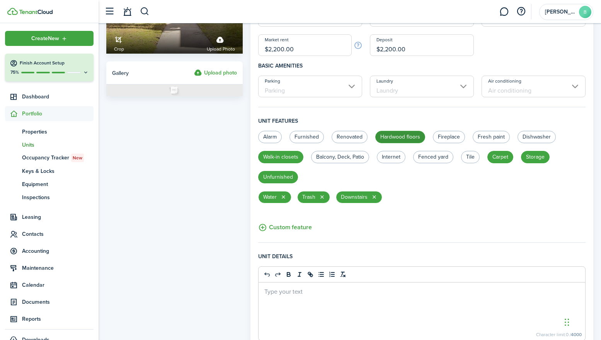
type input "10"
click at [406, 137] on label "Hardwood floors" at bounding box center [400, 137] width 50 height 12
radio input "false"
click at [375, 197] on button "button" at bounding box center [374, 197] width 6 height 6
click at [288, 229] on button "Custom feature" at bounding box center [285, 228] width 54 height 10
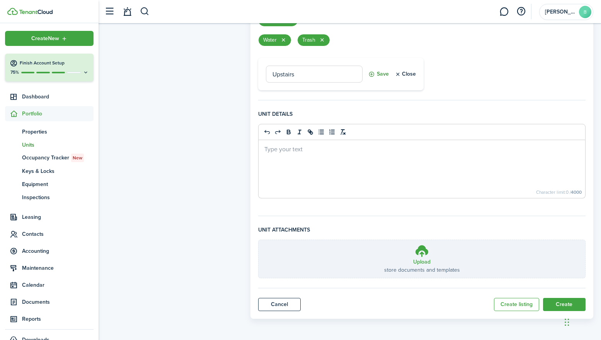
type input "Upstairs"
click at [380, 75] on button "Save" at bounding box center [378, 74] width 20 height 17
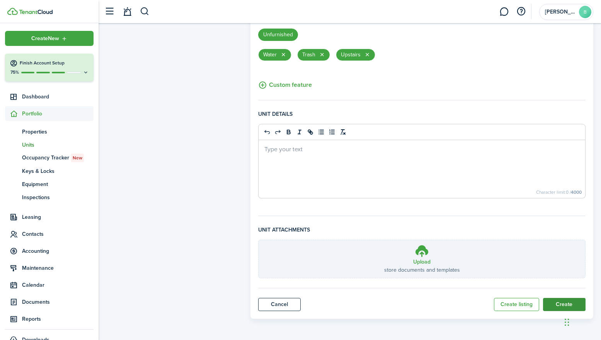
scroll to position [271, 0]
click at [560, 303] on button "Create" at bounding box center [564, 304] width 42 height 13
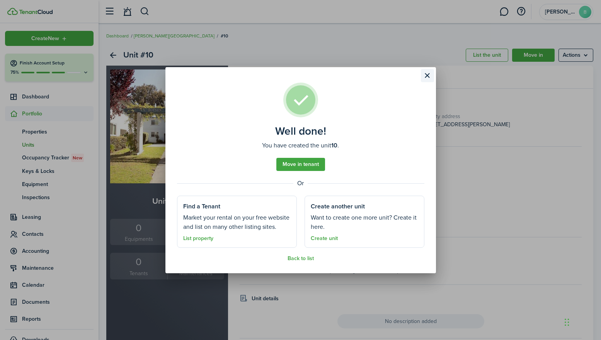
click at [426, 76] on button "Close modal" at bounding box center [427, 75] width 13 height 13
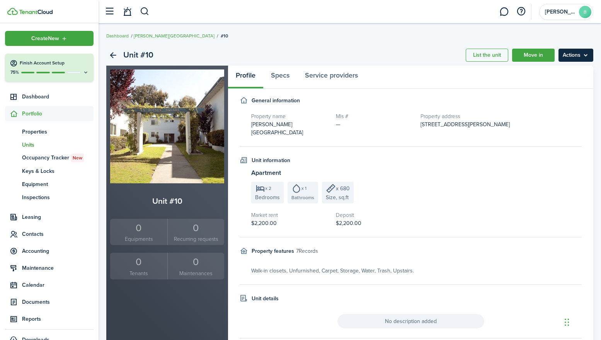
click at [585, 55] on menu-btn "Actions" at bounding box center [575, 55] width 35 height 13
click at [552, 85] on link "Clone unit" at bounding box center [559, 85] width 68 height 13
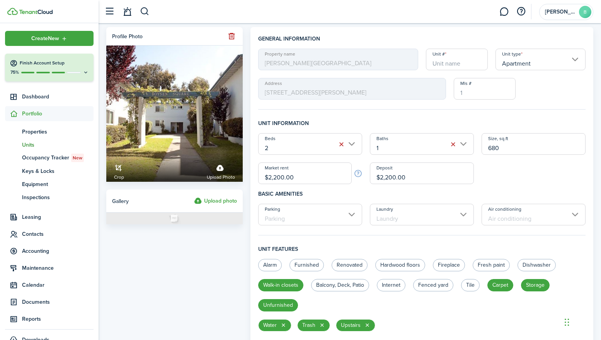
click at [452, 61] on input "Unit #" at bounding box center [457, 60] width 62 height 22
type input "12"
click at [548, 172] on div "Beds 2 Baths 1 Size, sq.ft 680 Market rent $2,200.00 Deposit $2,200.00" at bounding box center [421, 158] width 335 height 51
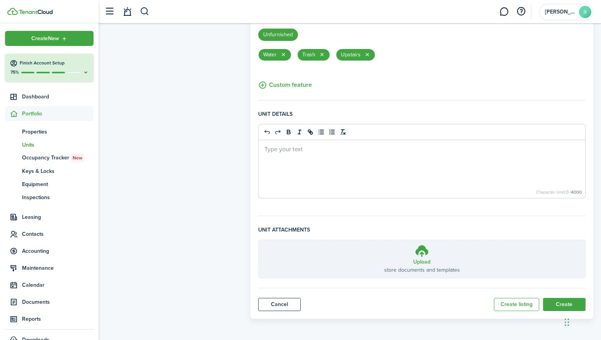
scroll to position [271, 0]
click at [555, 305] on button "Create" at bounding box center [564, 304] width 42 height 13
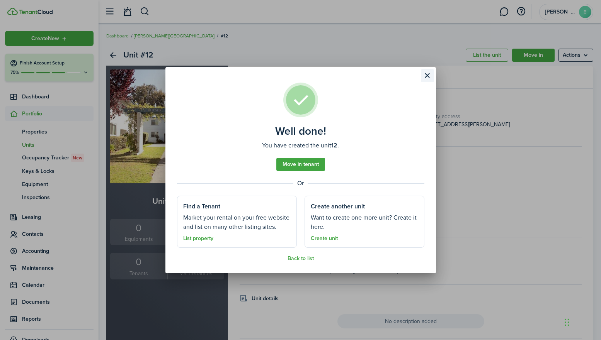
click at [427, 77] on button "Close modal" at bounding box center [427, 75] width 13 height 13
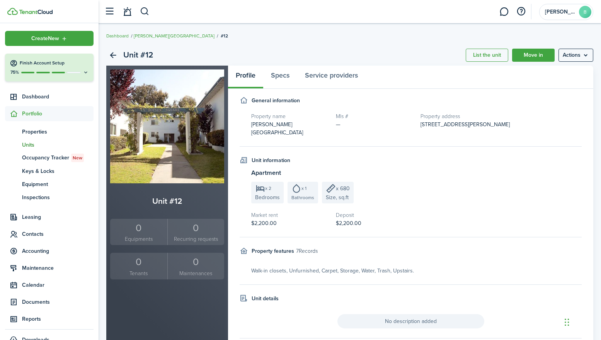
click at [27, 144] on span "Units" at bounding box center [57, 145] width 71 height 8
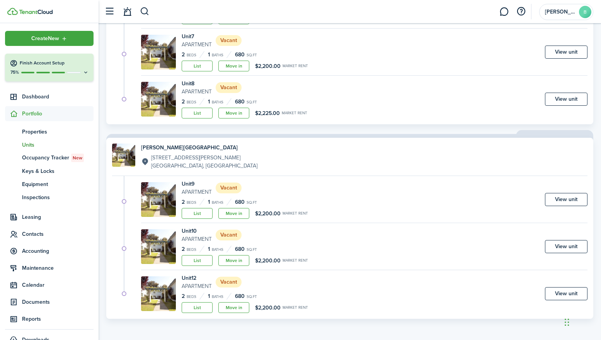
scroll to position [385, 0]
click at [577, 200] on link "View unit" at bounding box center [566, 199] width 42 height 13
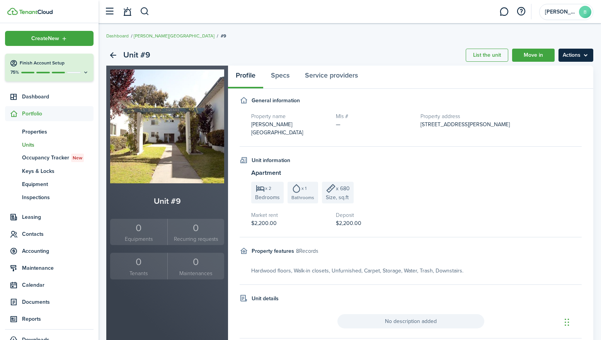
click at [587, 59] on menu-btn "Actions" at bounding box center [575, 55] width 35 height 13
click at [546, 86] on link "Clone unit" at bounding box center [559, 85] width 68 height 13
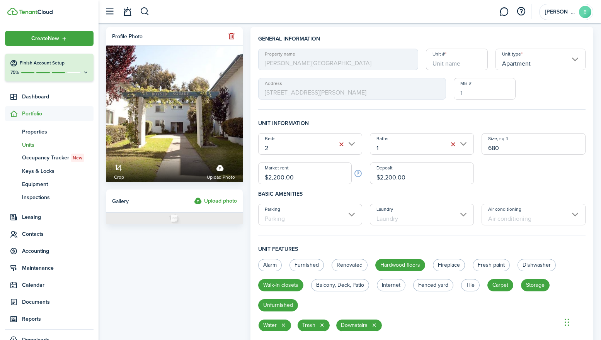
click at [461, 63] on input "Unit #" at bounding box center [457, 60] width 62 height 22
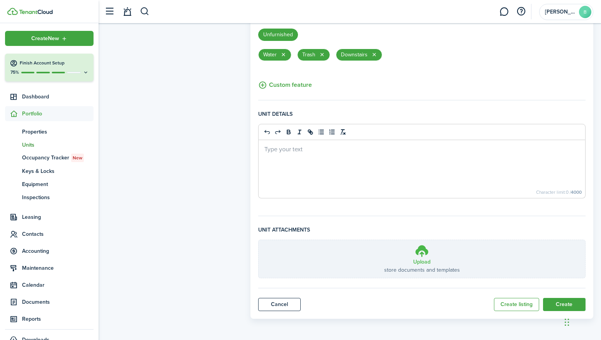
scroll to position [271, 0]
type input "11"
click at [558, 304] on button "Create" at bounding box center [564, 304] width 42 height 13
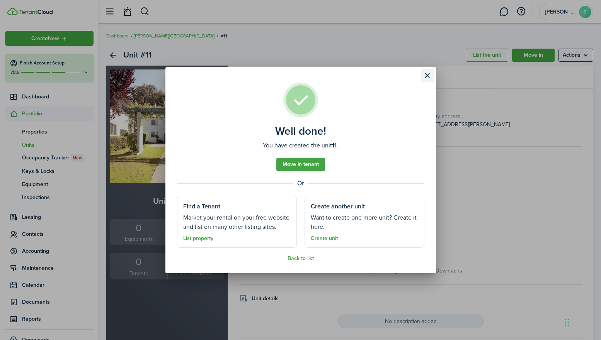
click at [427, 75] on button "Close modal" at bounding box center [427, 75] width 13 height 13
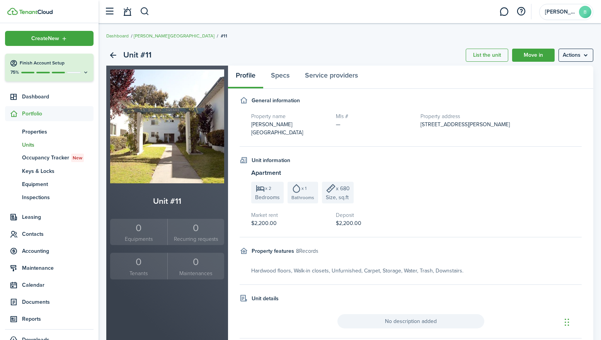
click at [36, 144] on span "Units" at bounding box center [57, 145] width 71 height 8
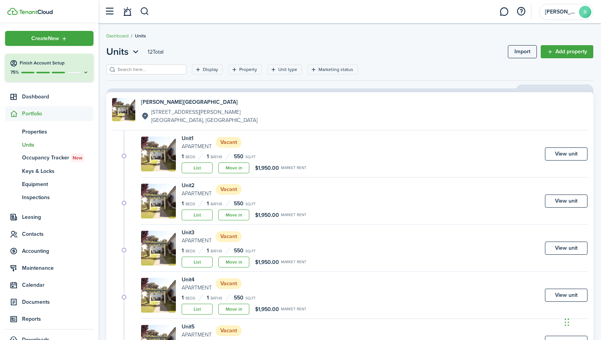
click at [349, 16] on header-wrapper "[PERSON_NAME] B" at bounding box center [346, 11] width 492 height 23
click at [41, 159] on span "Occupancy Tracker New" at bounding box center [57, 158] width 71 height 8
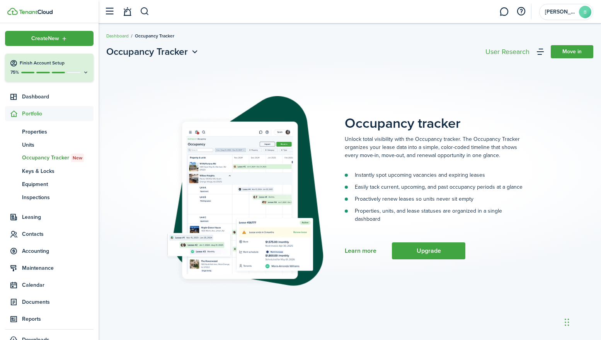
click at [366, 251] on link "Learn more" at bounding box center [360, 251] width 32 height 7
click at [37, 199] on span "Inspections" at bounding box center [57, 197] width 71 height 8
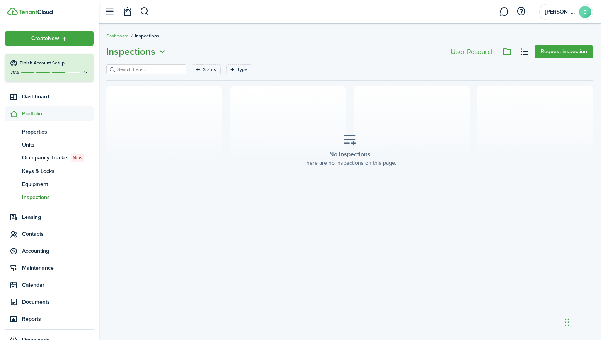
click at [163, 49] on icon "Open menu" at bounding box center [162, 52] width 10 height 10
click at [213, 45] on header-page "Inspections Request inspection" at bounding box center [349, 55] width 487 height 20
click at [559, 50] on button "Request inspection" at bounding box center [563, 51] width 59 height 13
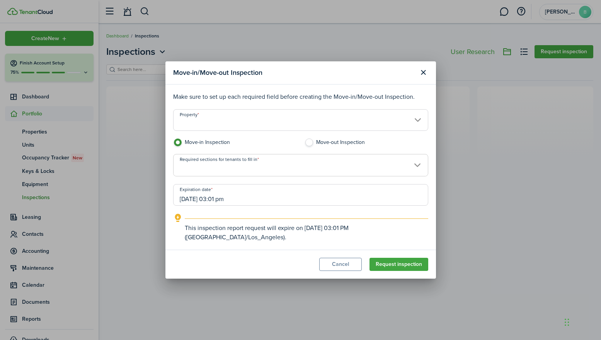
click at [417, 122] on input "Property" at bounding box center [300, 120] width 255 height 22
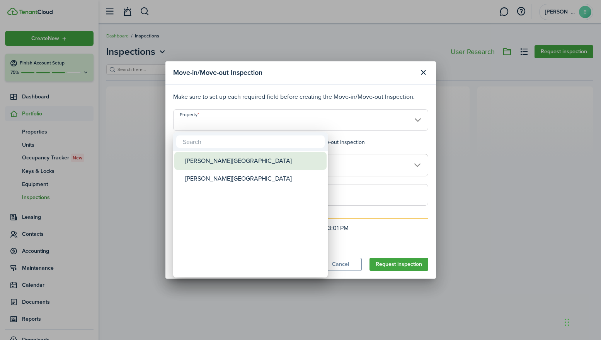
click at [217, 164] on div "[PERSON_NAME][GEOGRAPHIC_DATA]" at bounding box center [253, 161] width 137 height 18
type input "[PERSON_NAME][GEOGRAPHIC_DATA]"
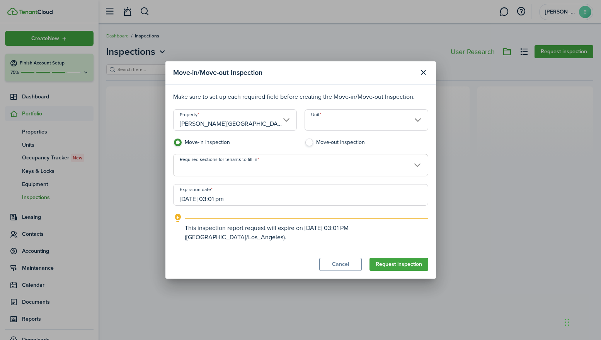
click at [372, 119] on input "Unit" at bounding box center [366, 120] width 124 height 22
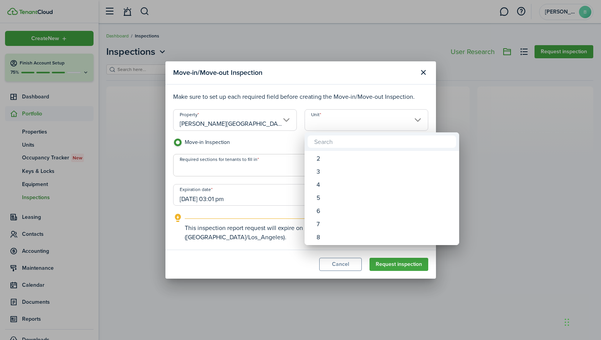
click at [285, 124] on div at bounding box center [300, 170] width 724 height 464
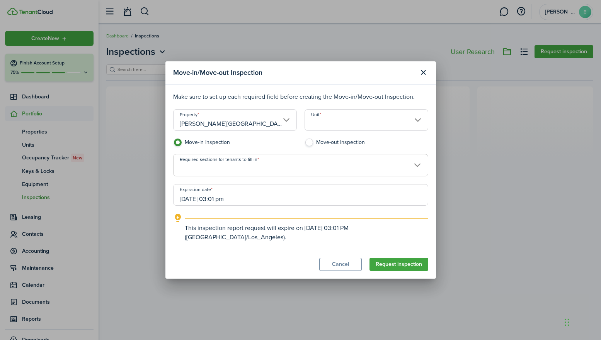
click at [285, 125] on input "[PERSON_NAME][GEOGRAPHIC_DATA]" at bounding box center [235, 120] width 124 height 22
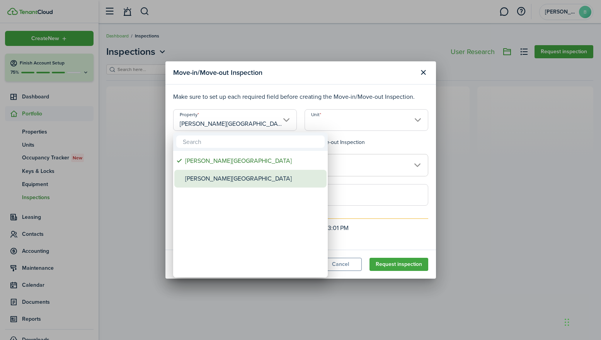
click at [215, 176] on div "[PERSON_NAME][GEOGRAPHIC_DATA]" at bounding box center [253, 179] width 137 height 18
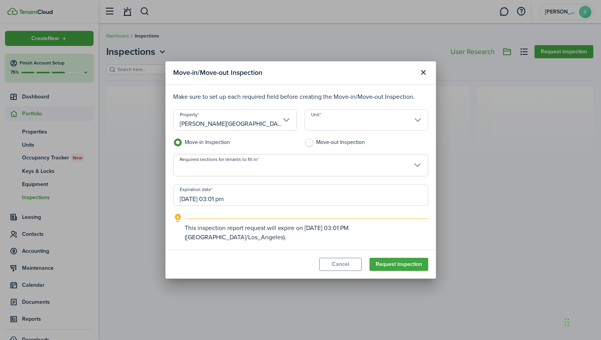
click at [413, 120] on input "Unit" at bounding box center [366, 120] width 124 height 22
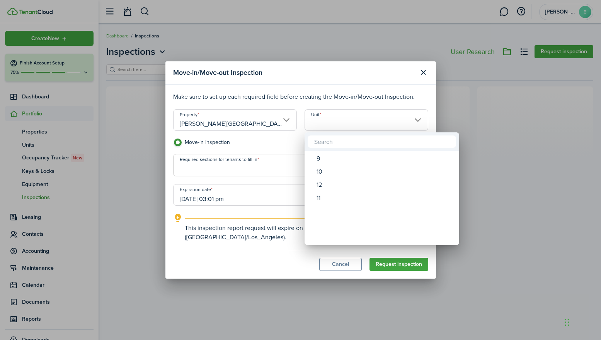
click at [278, 123] on div at bounding box center [300, 170] width 724 height 464
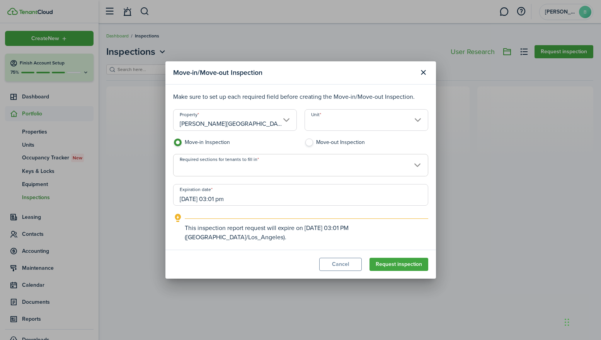
click at [284, 122] on input "[PERSON_NAME][GEOGRAPHIC_DATA]" at bounding box center [235, 120] width 124 height 22
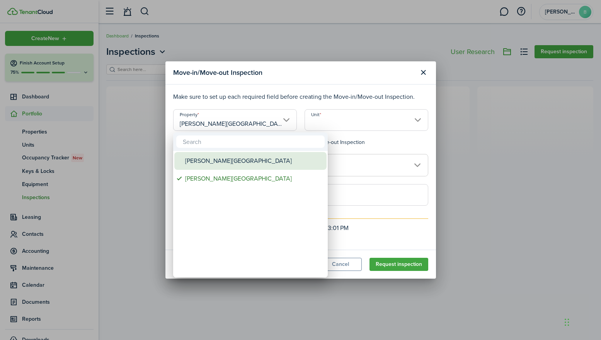
click at [219, 165] on div "[PERSON_NAME][GEOGRAPHIC_DATA]" at bounding box center [253, 161] width 137 height 18
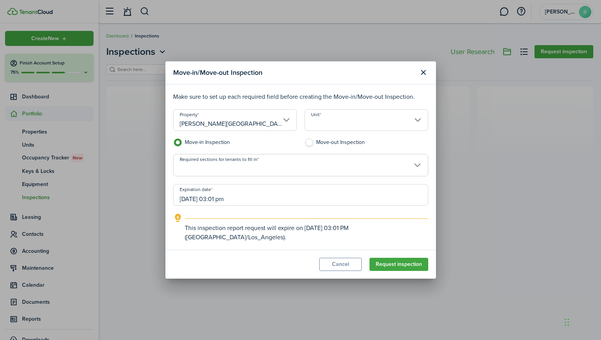
click at [390, 126] on input "Unit" at bounding box center [366, 120] width 124 height 22
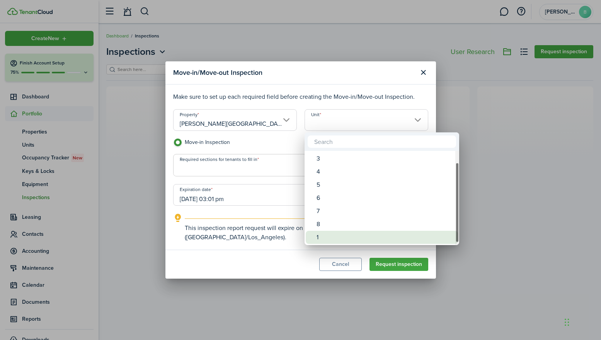
click at [320, 238] on div "1" at bounding box center [384, 237] width 137 height 13
type input "1"
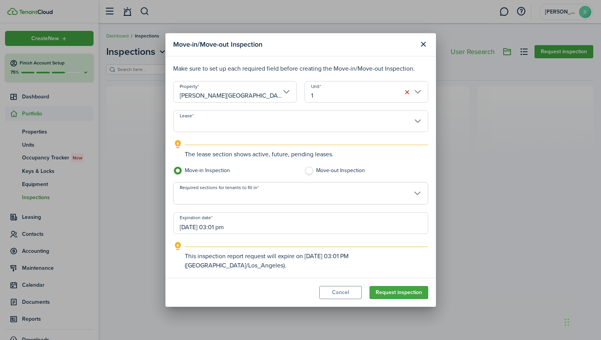
click at [418, 118] on input "Lease" at bounding box center [300, 121] width 255 height 22
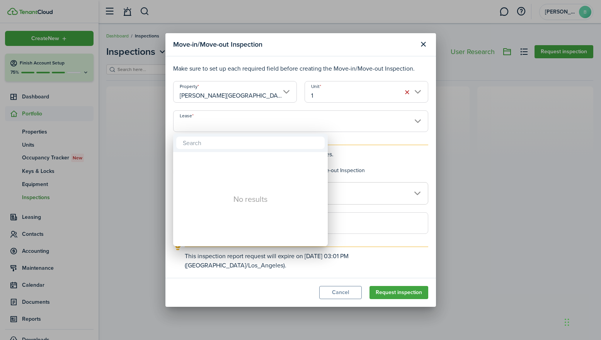
click at [417, 123] on div at bounding box center [300, 170] width 724 height 464
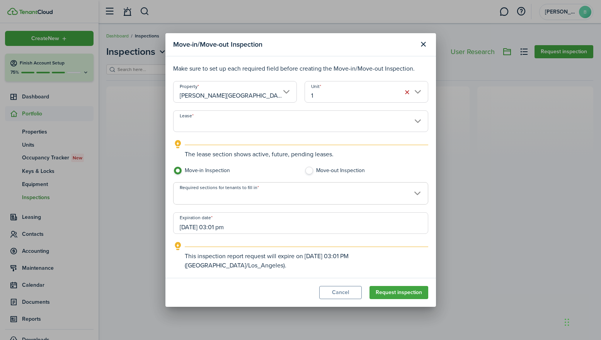
click at [417, 123] on input "Lease" at bounding box center [300, 121] width 255 height 22
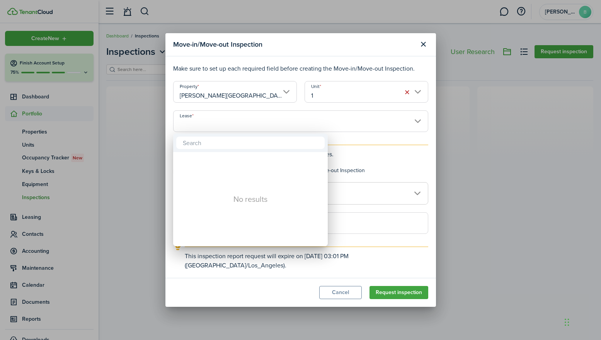
click at [429, 137] on div at bounding box center [300, 170] width 724 height 464
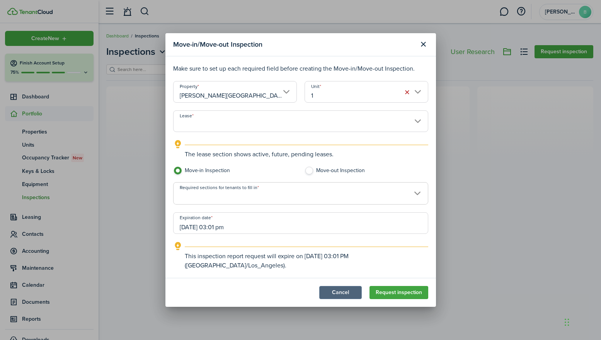
click at [341, 295] on button "Cancel" at bounding box center [340, 292] width 42 height 13
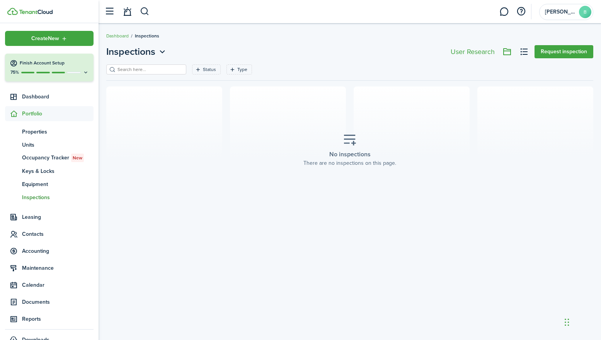
click at [14, 117] on icon at bounding box center [14, 114] width 8 height 8
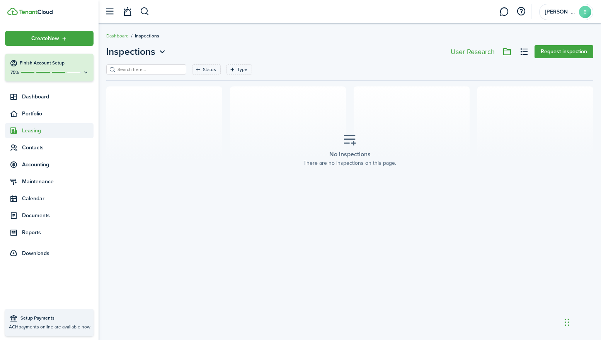
click at [19, 132] on sidebar-link-icon at bounding box center [13, 131] width 17 height 8
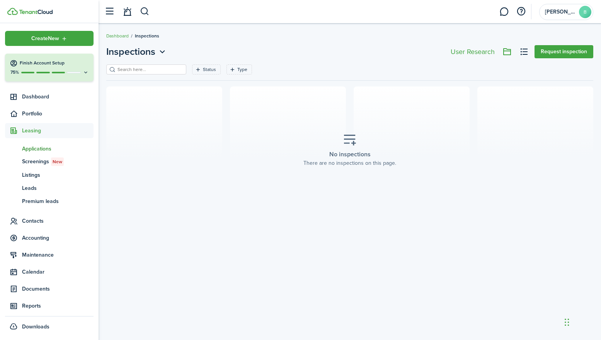
click at [40, 150] on span "Applications" at bounding box center [57, 149] width 71 height 8
click at [88, 74] on icon at bounding box center [86, 73] width 6 height 6
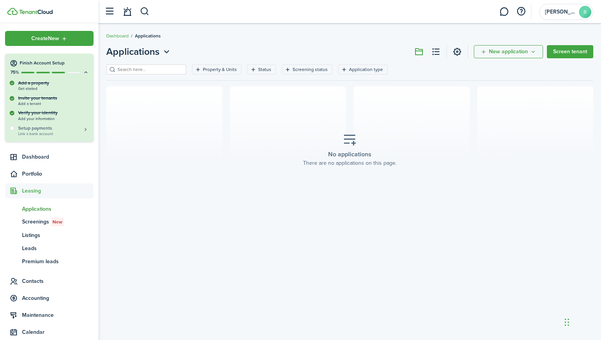
click at [41, 132] on span "Link a bank account" at bounding box center [53, 134] width 71 height 4
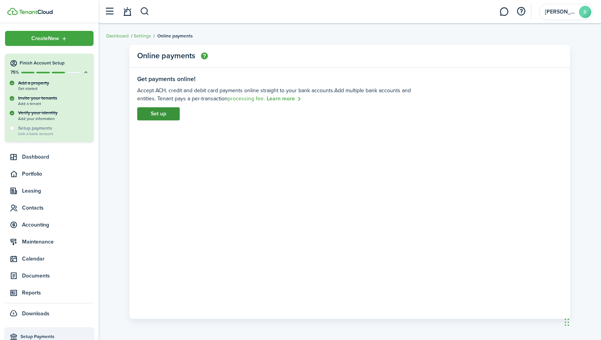
click at [160, 114] on link "Set up" at bounding box center [158, 113] width 42 height 13
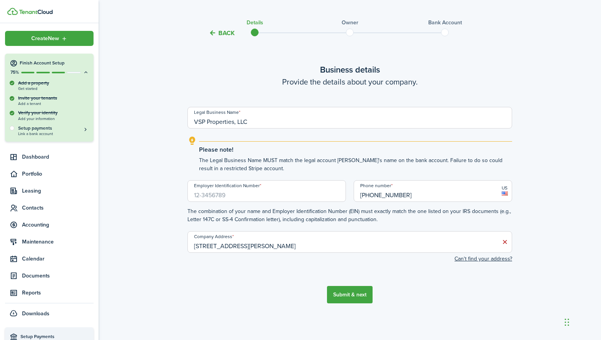
scroll to position [14, 0]
click at [273, 199] on input "Employer Identification Number" at bounding box center [266, 191] width 158 height 22
type input "[US_EMPLOYER_IDENTIFICATION_NUMBER]"
click at [472, 259] on button "Can't find your address?" at bounding box center [483, 259] width 58 height 8
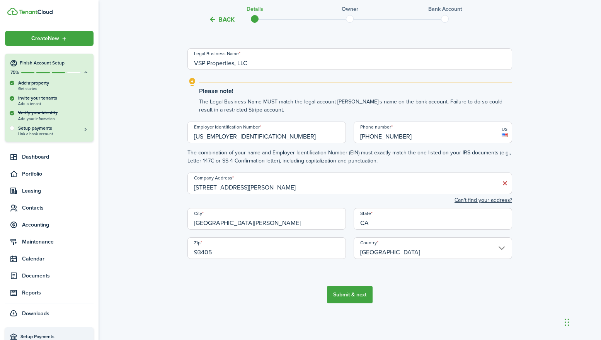
scroll to position [73, 0]
click at [335, 191] on input "[STREET_ADDRESS][PERSON_NAME]" at bounding box center [349, 184] width 324 height 22
click at [348, 205] on div "Company Address [STREET_ADDRESS][GEOGRAPHIC_DATA][PERSON_NAME]n't find your add…" at bounding box center [349, 220] width 324 height 94
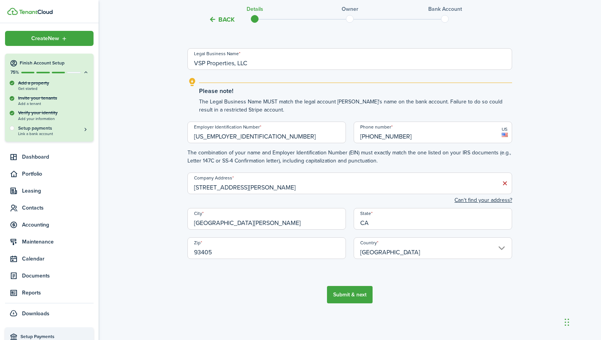
click at [331, 187] on input "[STREET_ADDRESS][PERSON_NAME]" at bounding box center [349, 184] width 324 height 22
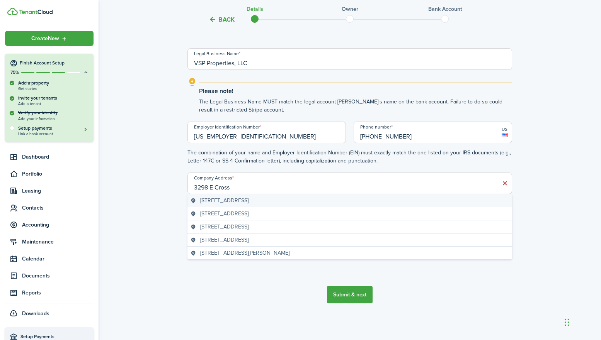
click at [248, 199] on span "[STREET_ADDRESS]" at bounding box center [224, 201] width 48 height 8
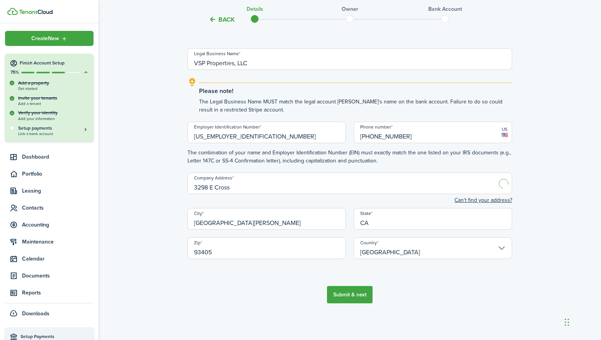
type input "[STREET_ADDRESS]"
type input "Tulare"
type input "93274"
click at [568, 228] on div "Back Details Owner Bank account Business details Provide the details about your…" at bounding box center [349, 136] width 502 height 365
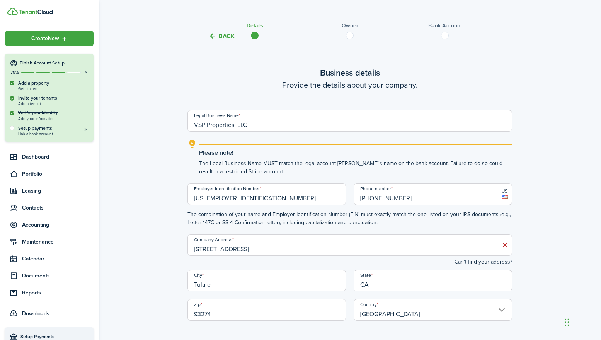
scroll to position [8, 0]
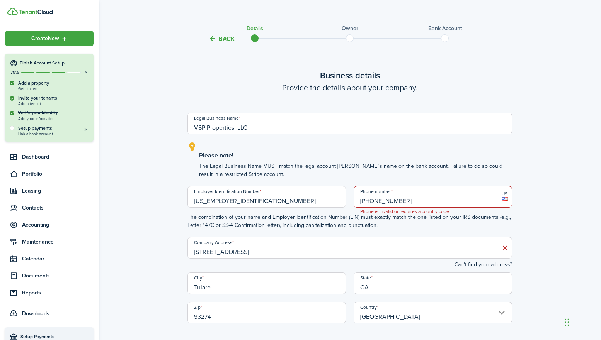
type input "[PHONE_NUMBER]"
click at [551, 238] on div "Back Details Owner Bank account Business details Provide the details about your…" at bounding box center [349, 201] width 502 height 365
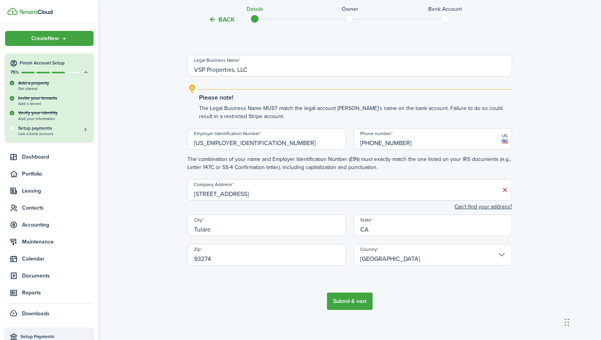
scroll to position [66, 0]
click at [354, 303] on button "Submit & next" at bounding box center [350, 301] width 46 height 17
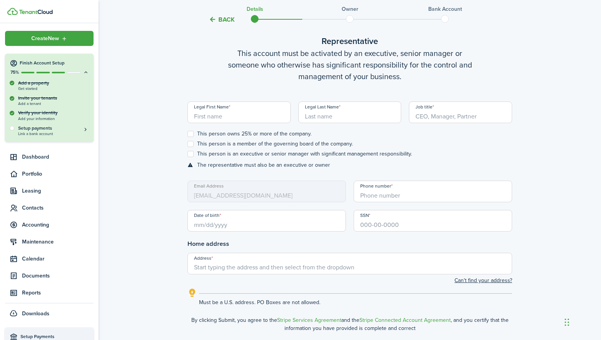
scroll to position [367, 0]
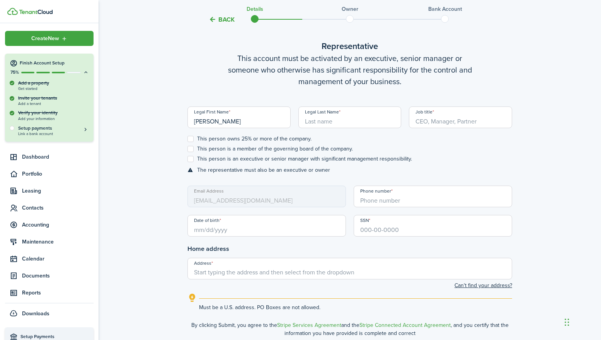
type input "[PERSON_NAME]"
type input "Sola"
type input "Manager"
click at [193, 161] on label "This person is an executive or senior manager with significant management respo…" at bounding box center [299, 159] width 224 height 6
click at [187, 159] on input "This person is an executive or senior manager with significant management respo…" at bounding box center [187, 159] width 0 height 0
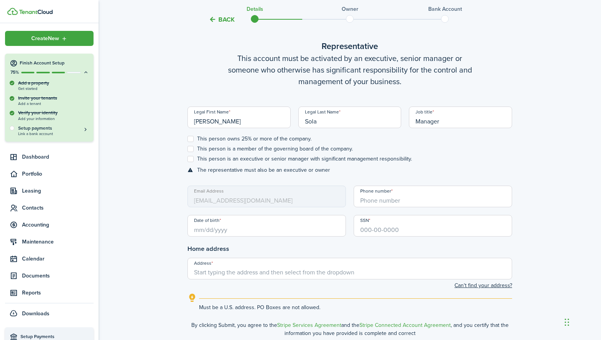
checkbox input "true"
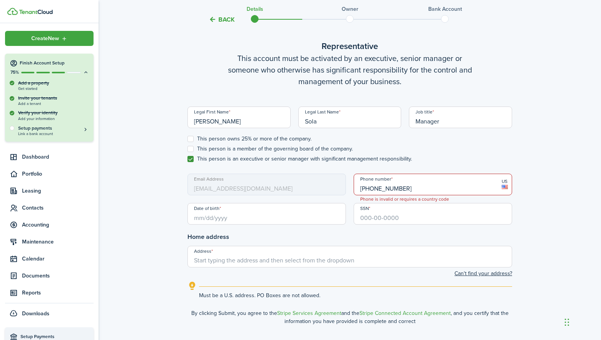
type input "[PHONE_NUMBER]"
click at [254, 222] on input "Date of birth" at bounding box center [266, 214] width 158 height 22
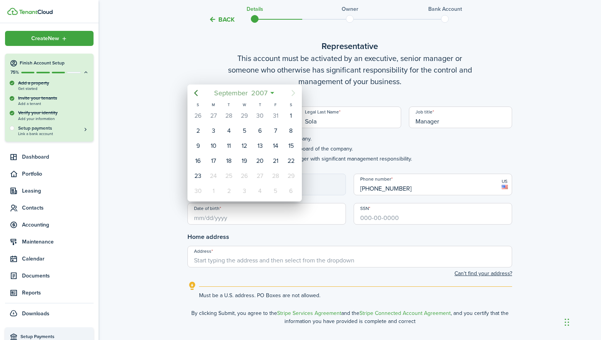
click at [272, 92] on mbsc-button "[DATE]" at bounding box center [240, 93] width 63 height 14
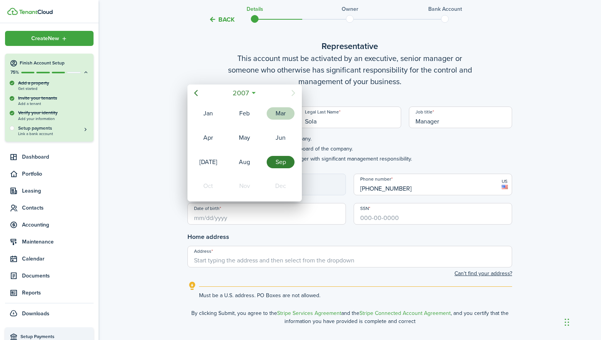
click at [278, 113] on div "Mar" at bounding box center [280, 113] width 28 height 12
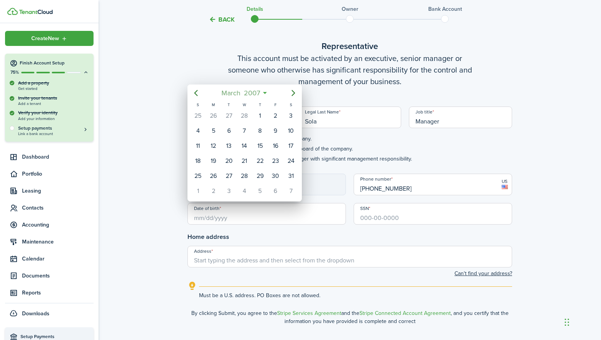
click at [265, 93] on icon at bounding box center [265, 93] width 8 height 8
click at [259, 93] on span "2007" at bounding box center [252, 93] width 20 height 14
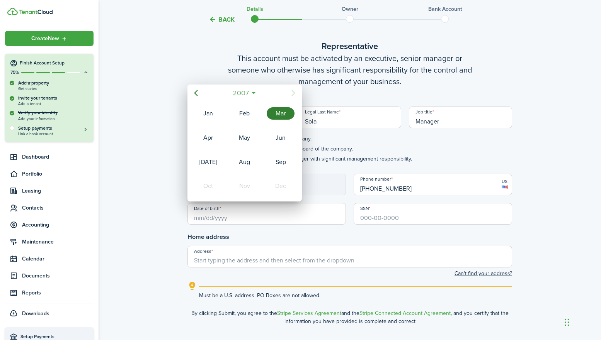
click at [247, 93] on span "2007" at bounding box center [241, 93] width 20 height 14
click at [198, 93] on icon "Previous page" at bounding box center [195, 92] width 9 height 9
click at [197, 93] on icon "Previous page" at bounding box center [195, 92] width 9 height 9
click at [274, 140] on div "1987" at bounding box center [280, 138] width 28 height 12
click at [277, 119] on div "Mar" at bounding box center [280, 113] width 28 height 12
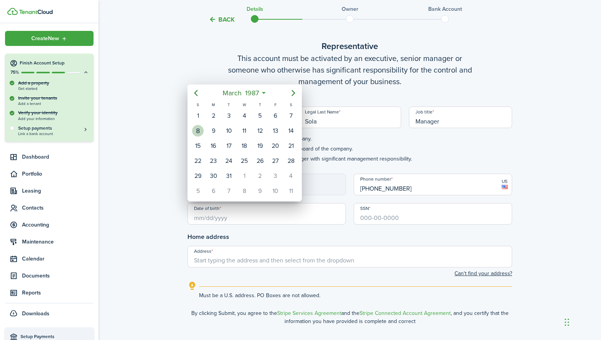
click at [199, 132] on div "8" at bounding box center [198, 131] width 12 height 12
type input "[DATE]"
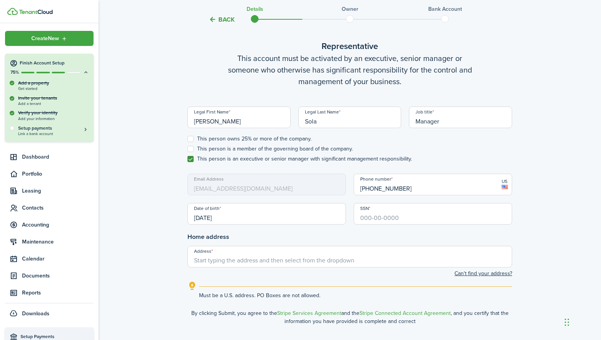
click at [401, 220] on input "SSN" at bounding box center [432, 214] width 158 height 22
type input "603-20-6139"
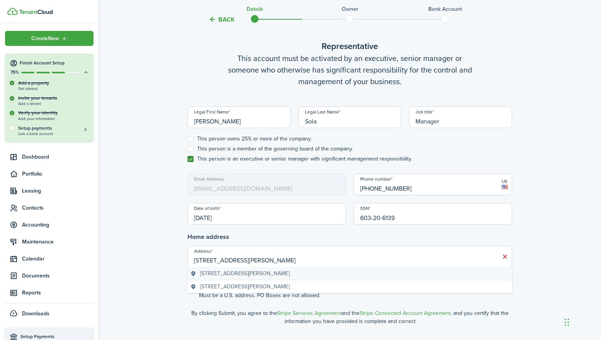
click at [236, 274] on span "[STREET_ADDRESS][PERSON_NAME]" at bounding box center [244, 274] width 89 height 8
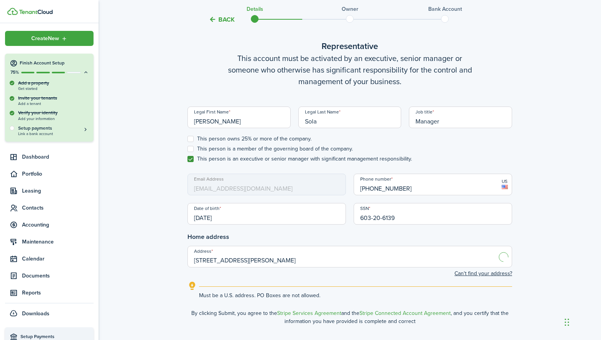
type input "[STREET_ADDRESS][PERSON_NAME]"
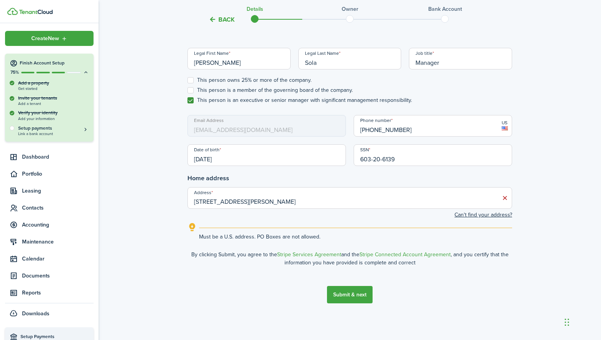
scroll to position [426, 0]
click at [350, 299] on button "Submit & next" at bounding box center [350, 295] width 46 height 17
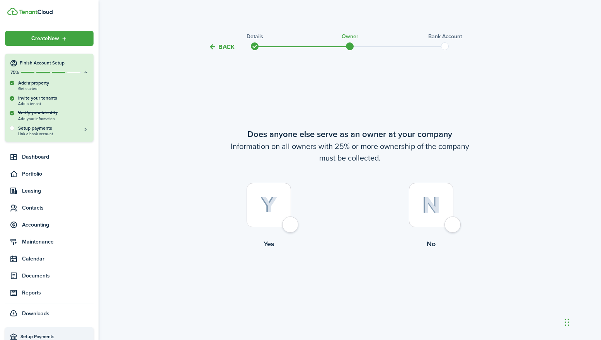
scroll to position [0, 0]
click at [289, 227] on div at bounding box center [268, 205] width 44 height 44
radio input "true"
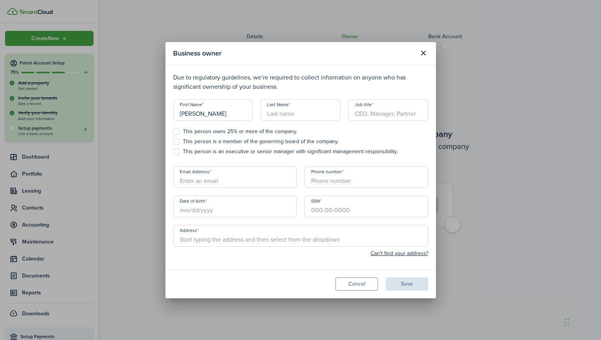
type input "[PERSON_NAME]"
type input "Sola"
type input "Owner"
click at [176, 131] on label "This person owns 25% or more of the company." at bounding box center [235, 132] width 124 height 6
click at [173, 131] on input "This person owns 25% or more of the company." at bounding box center [173, 131] width 0 height 0
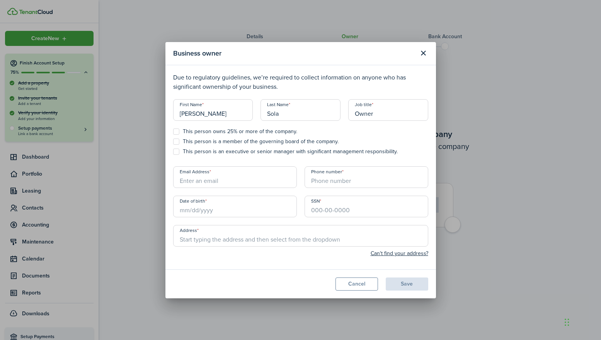
checkbox input "true"
click at [380, 113] on input "Owner" at bounding box center [388, 110] width 80 height 22
type input "Partner"
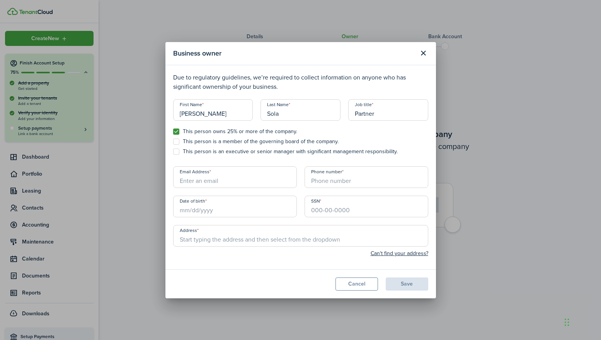
click at [300, 165] on modal-body "Due to regulatory guidelines, we’re required to collect information on anyone w…" at bounding box center [300, 167] width 270 height 204
type input "[EMAIL_ADDRESS][DOMAIN_NAME]"
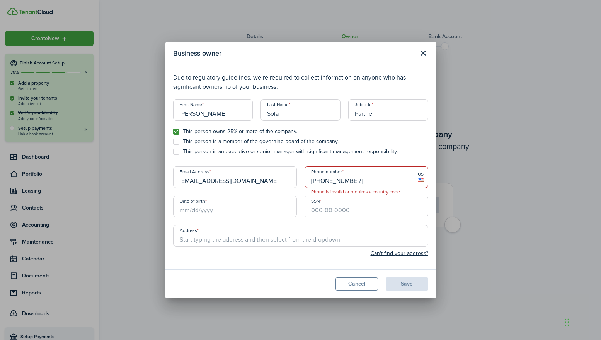
type input "[PHONE_NUMBER]"
click at [200, 210] on input "Date of birth" at bounding box center [235, 207] width 124 height 22
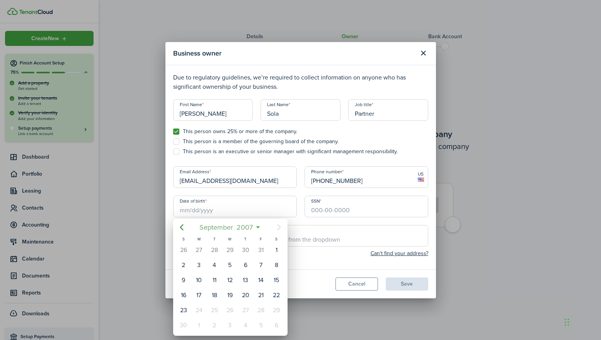
click at [214, 228] on span "September" at bounding box center [216, 228] width 37 height 14
click at [228, 227] on span "2007" at bounding box center [226, 228] width 20 height 14
click at [182, 227] on icon "Previous page" at bounding box center [181, 227] width 9 height 9
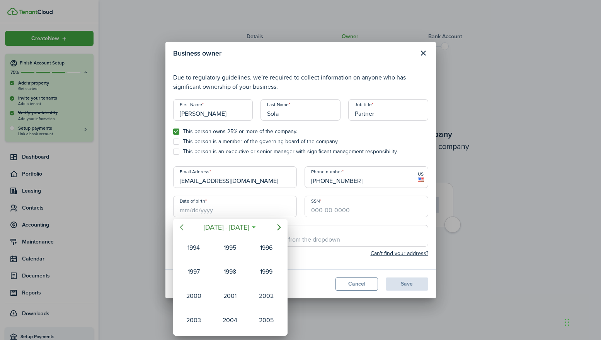
click at [182, 227] on icon "Previous page" at bounding box center [181, 227] width 9 height 9
click at [194, 273] on div "1961" at bounding box center [194, 272] width 28 height 12
click at [197, 319] on div "Oct" at bounding box center [194, 320] width 28 height 12
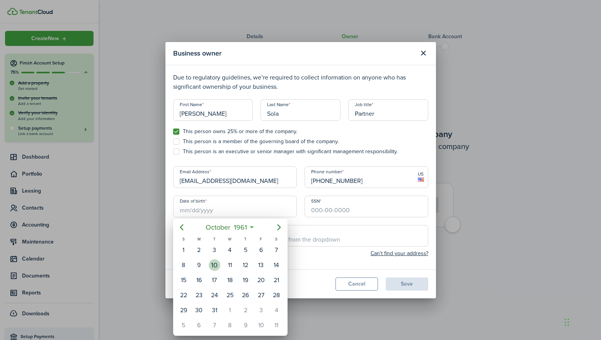
click at [215, 265] on div "10" at bounding box center [215, 266] width 12 height 12
type input "[DATE]"
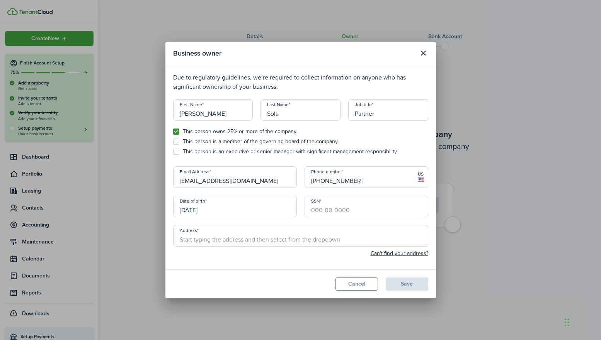
click at [301, 207] on div "SSN" at bounding box center [365, 207] width 131 height 22
click at [341, 213] on input "SSN" at bounding box center [366, 207] width 124 height 22
type input "558-39-5846"
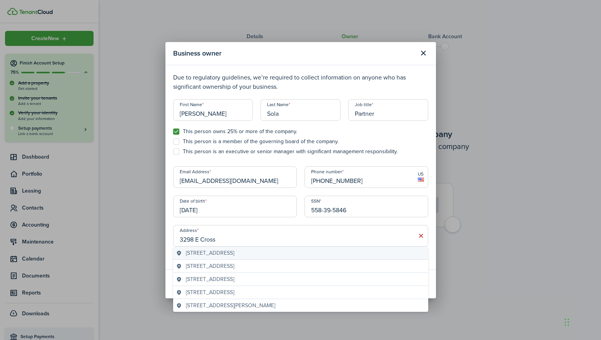
click at [231, 253] on span "[STREET_ADDRESS]" at bounding box center [210, 253] width 48 height 8
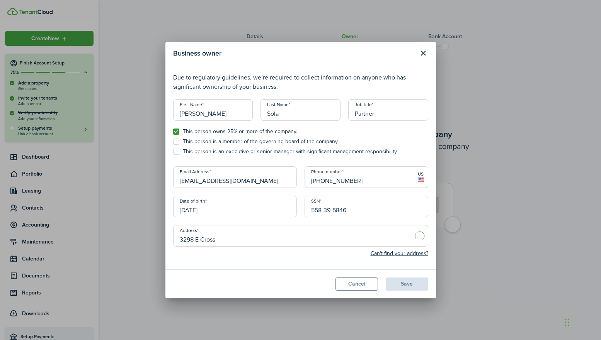
type input "[STREET_ADDRESS]"
click at [405, 284] on button "Save" at bounding box center [406, 284] width 42 height 13
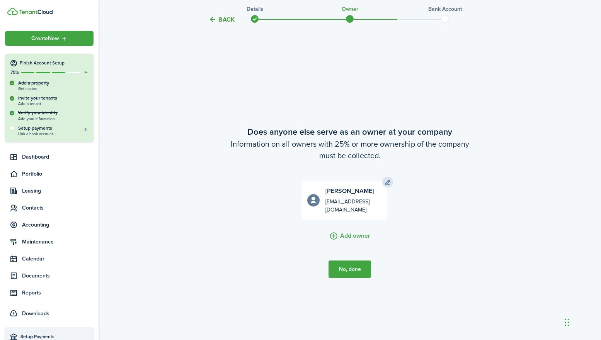
scroll to position [288, 0]
click at [346, 231] on span "Add owner" at bounding box center [355, 234] width 30 height 7
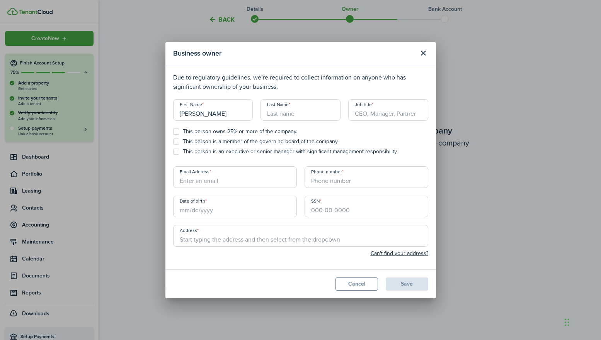
type input "[PERSON_NAME]"
type input "Sola"
type input "Partner"
click at [176, 132] on label "This person owns 25% or more of the company." at bounding box center [235, 132] width 124 height 6
click at [173, 132] on input "This person owns 25% or more of the company." at bounding box center [173, 131] width 0 height 0
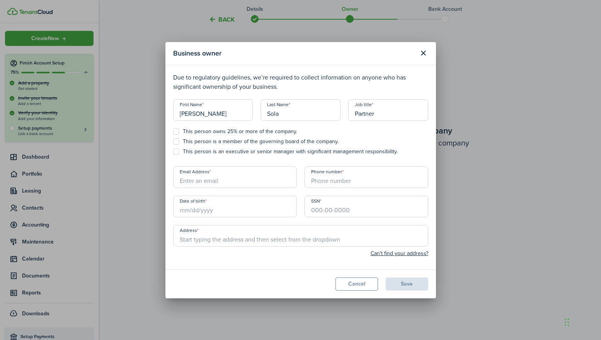
checkbox input "true"
type input "[EMAIL_ADDRESS][DOMAIN_NAME]"
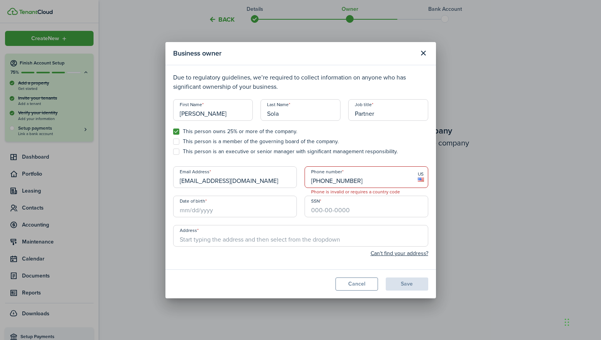
type input "[PHONE_NUMBER]"
click at [203, 212] on input "Date of birth" at bounding box center [235, 207] width 124 height 22
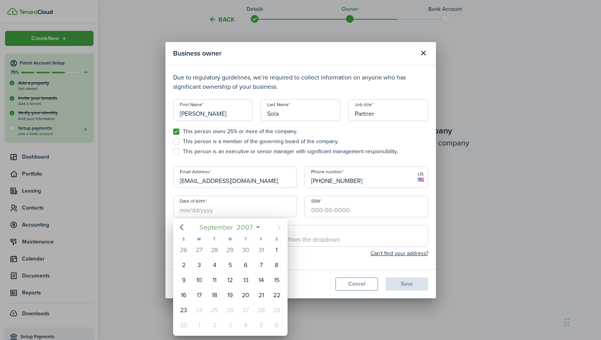
click at [227, 228] on span "September" at bounding box center [216, 228] width 37 height 14
click at [236, 229] on span "2007" at bounding box center [226, 228] width 20 height 14
click at [181, 229] on icon "Previous page" at bounding box center [181, 227] width 3 height 6
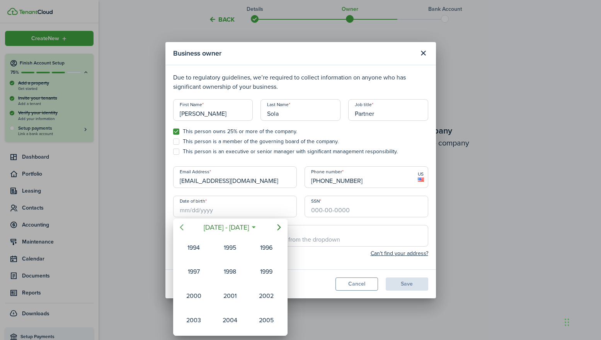
click at [181, 229] on icon "Previous page" at bounding box center [181, 227] width 3 height 6
click at [284, 229] on mbsc-button "Next page" at bounding box center [278, 227] width 15 height 15
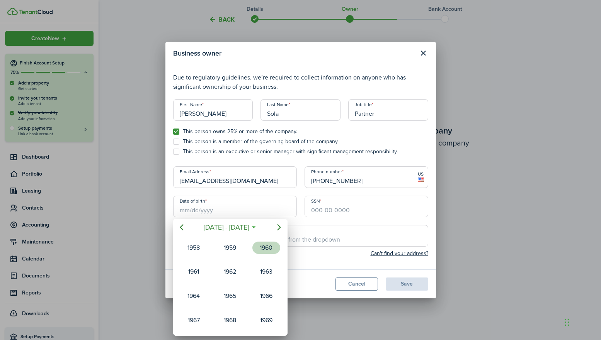
click at [268, 248] on div "1960" at bounding box center [266, 248] width 28 height 12
click at [195, 249] on div "Jan" at bounding box center [194, 248] width 28 height 12
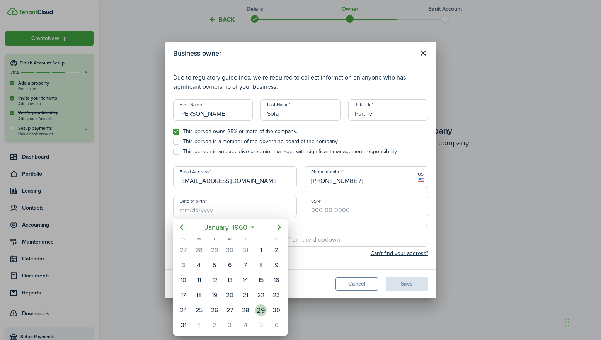
click at [260, 309] on div "29" at bounding box center [261, 311] width 12 height 12
type input "[DATE]"
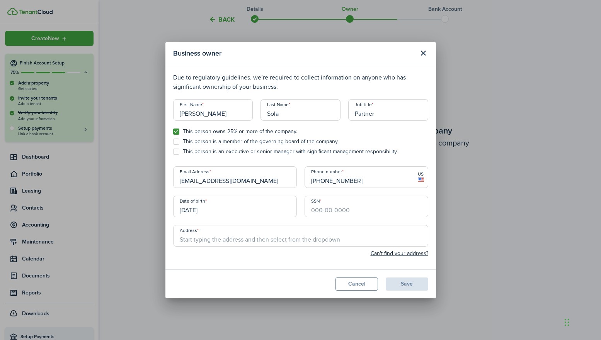
click at [301, 196] on div "SSN" at bounding box center [365, 207] width 131 height 22
click at [341, 213] on input "SSN" at bounding box center [366, 207] width 124 height 22
type input "553-98-9157"
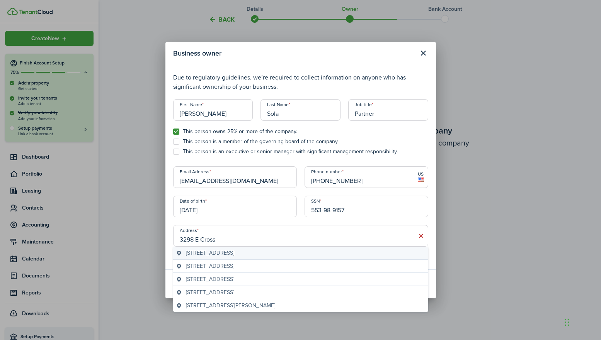
click at [234, 254] on span "[STREET_ADDRESS]" at bounding box center [210, 253] width 48 height 8
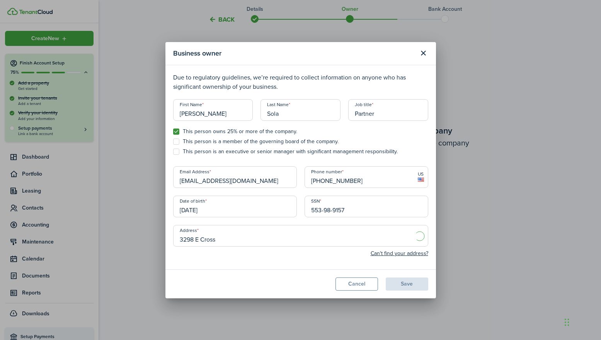
type input "[STREET_ADDRESS]"
click at [412, 282] on button "Save" at bounding box center [406, 284] width 42 height 13
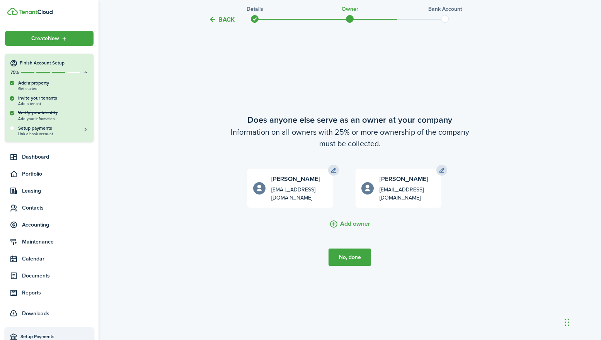
scroll to position [300, 0]
click at [352, 257] on button "No, done" at bounding box center [349, 256] width 42 height 17
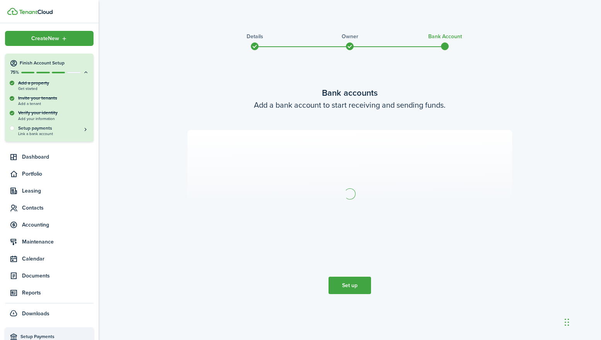
scroll to position [0, 0]
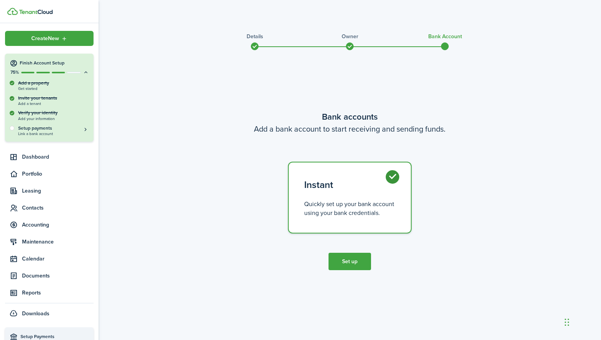
click at [355, 265] on button "Set up" at bounding box center [349, 261] width 42 height 17
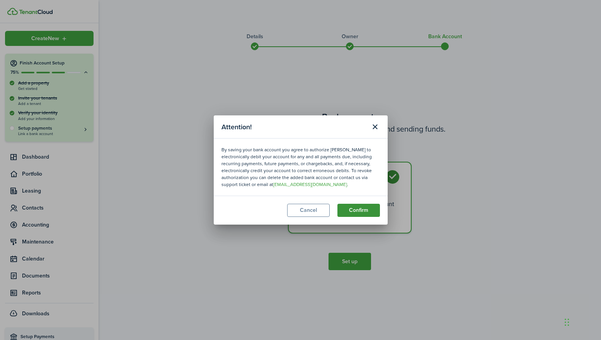
click at [363, 212] on button "Confirm" at bounding box center [358, 210] width 42 height 13
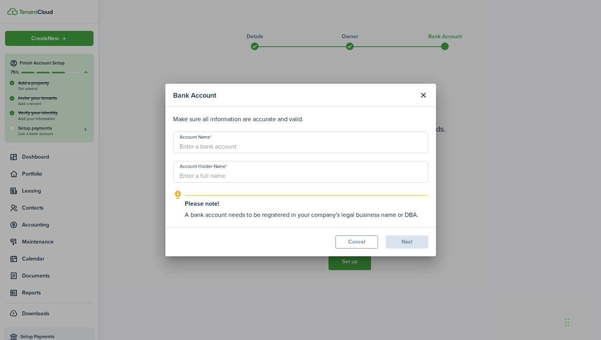
click at [217, 146] on input "Account Name" at bounding box center [300, 143] width 255 height 22
type input "VSP Properties, LLC"
click at [239, 176] on input "Account Holder Name" at bounding box center [300, 172] width 255 height 22
type input "VSP Properties, LLC"
click at [407, 117] on p "Make sure all information are accurate and valid." at bounding box center [300, 119] width 255 height 9
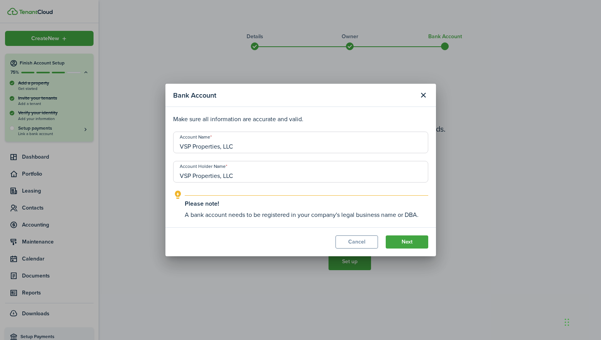
click at [244, 145] on input "VSP Properties, LLC" at bounding box center [300, 143] width 255 height 22
click at [341, 116] on p "Make sure all information are accurate and valid." at bounding box center [300, 119] width 255 height 9
click at [190, 148] on input "Account Name" at bounding box center [300, 143] width 255 height 22
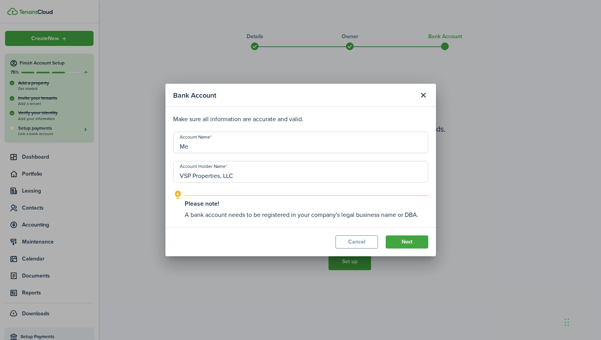
type input "M"
type input "VSP Properties, LLC"
click at [367, 105] on header "Bank Account" at bounding box center [300, 95] width 270 height 23
click at [416, 242] on button "Next" at bounding box center [406, 242] width 42 height 13
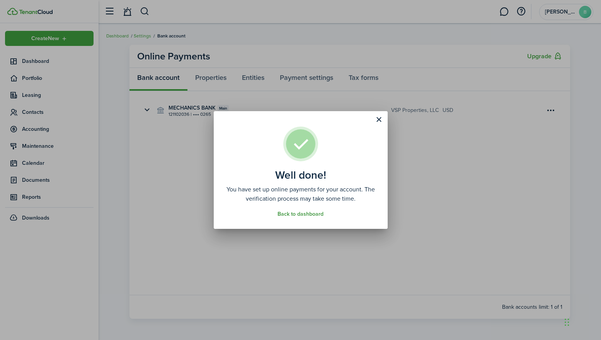
click at [307, 216] on link "Back to dashboard" at bounding box center [300, 214] width 46 height 6
